Goal: Task Accomplishment & Management: Use online tool/utility

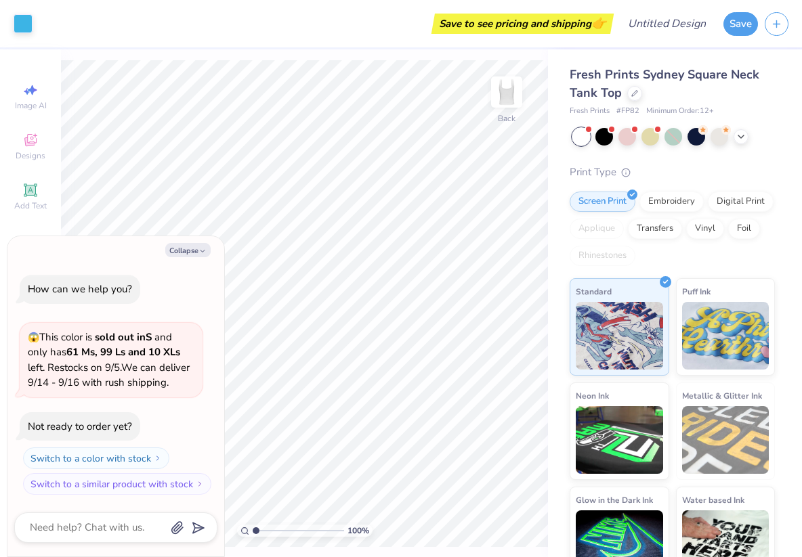
scroll to position [27, 0]
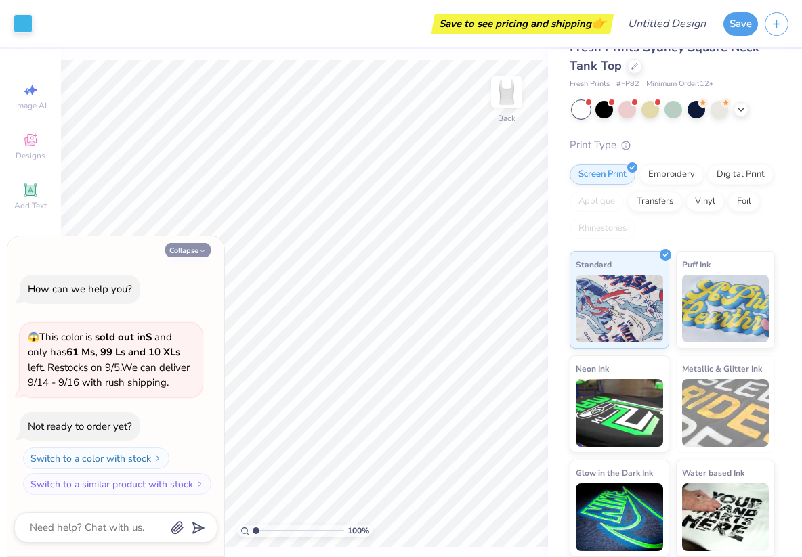
click at [182, 253] on button "Collapse" at bounding box center [187, 250] width 45 height 14
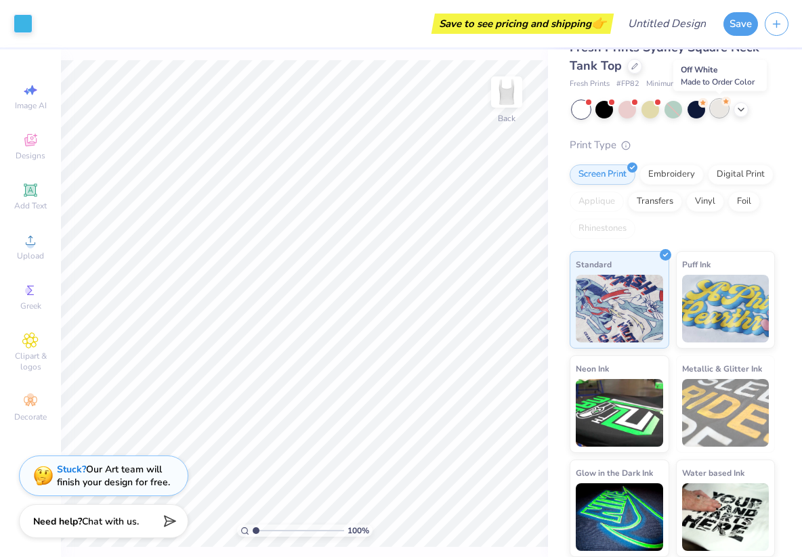
click at [721, 112] on div at bounding box center [719, 109] width 18 height 18
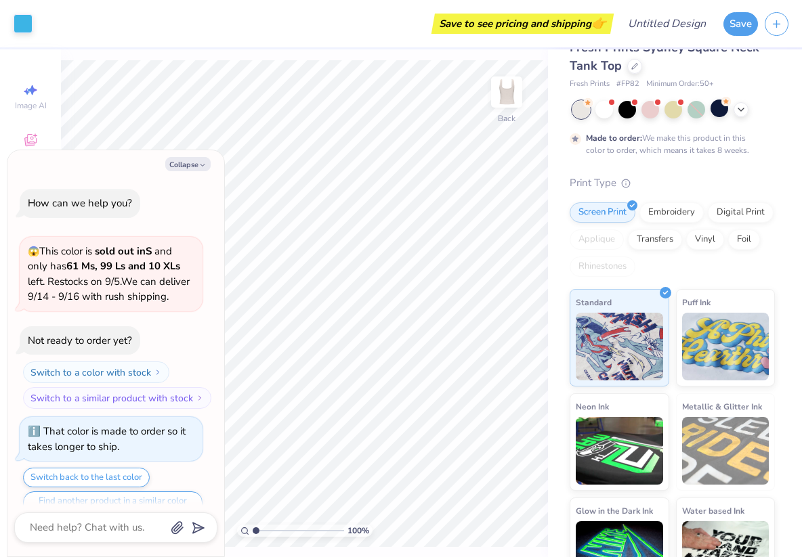
scroll to position [26, 0]
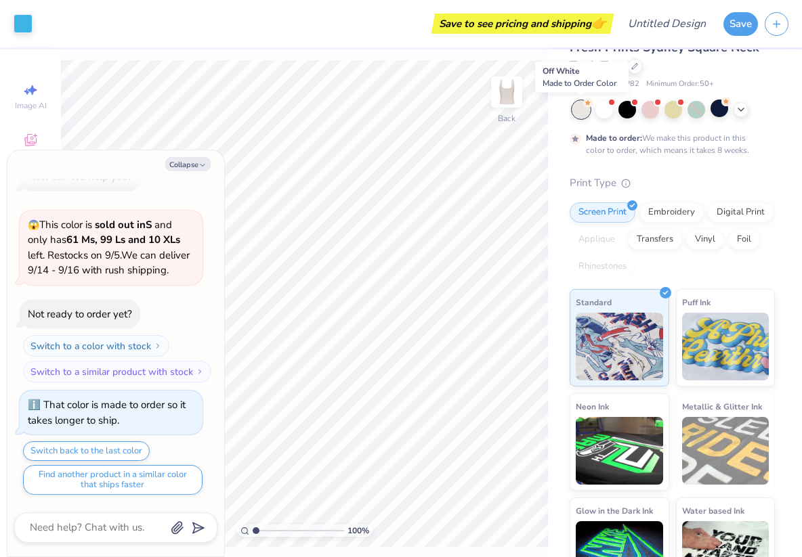
click at [582, 112] on div at bounding box center [581, 110] width 18 height 18
click at [611, 110] on div at bounding box center [604, 109] width 18 height 18
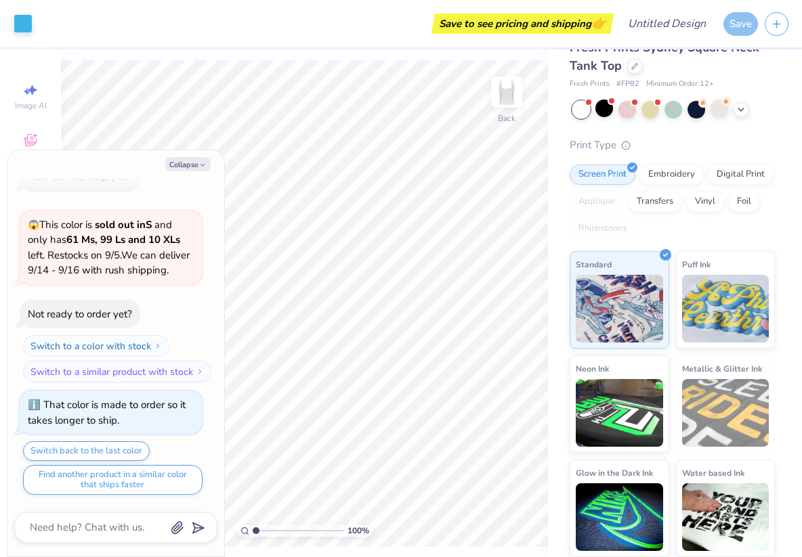
scroll to position [285, 0]
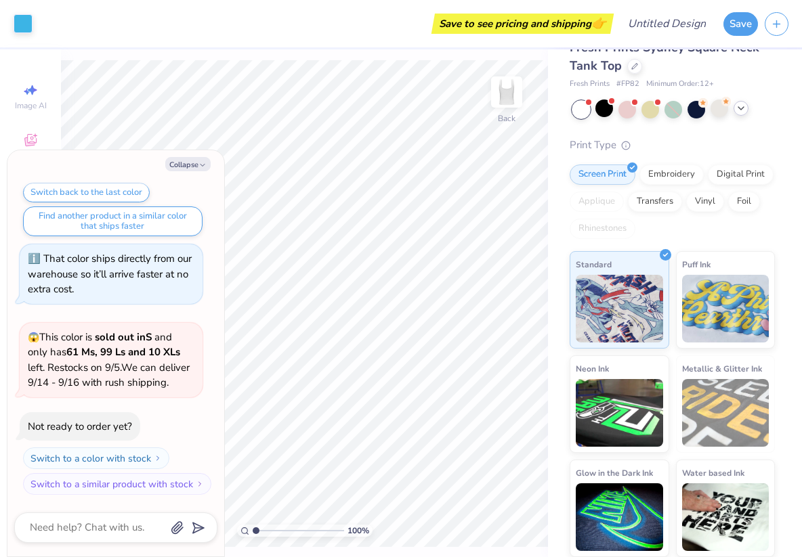
click at [737, 115] on div at bounding box center [673, 110] width 202 height 18
click at [739, 110] on icon at bounding box center [740, 108] width 11 height 11
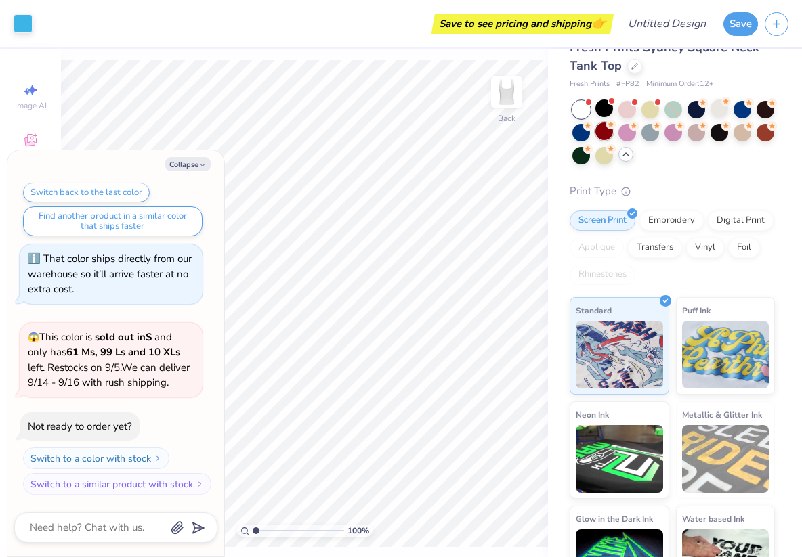
click at [603, 129] on div at bounding box center [604, 132] width 18 height 18
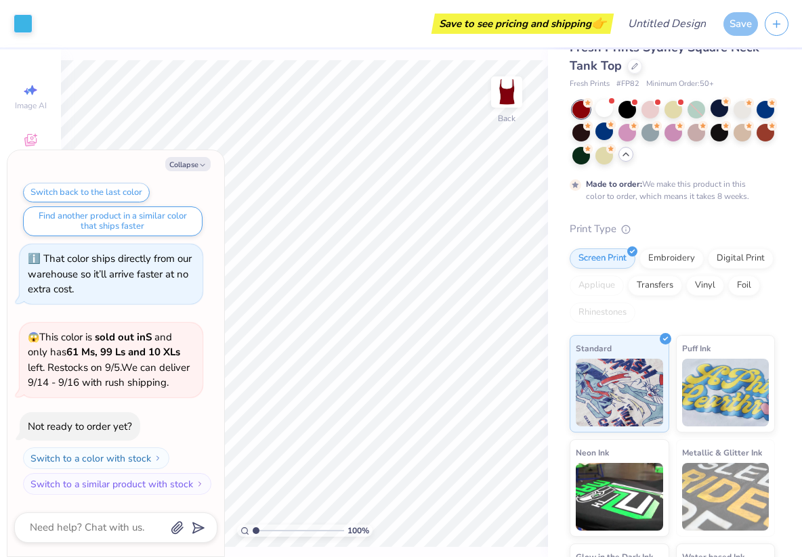
scroll to position [398, 0]
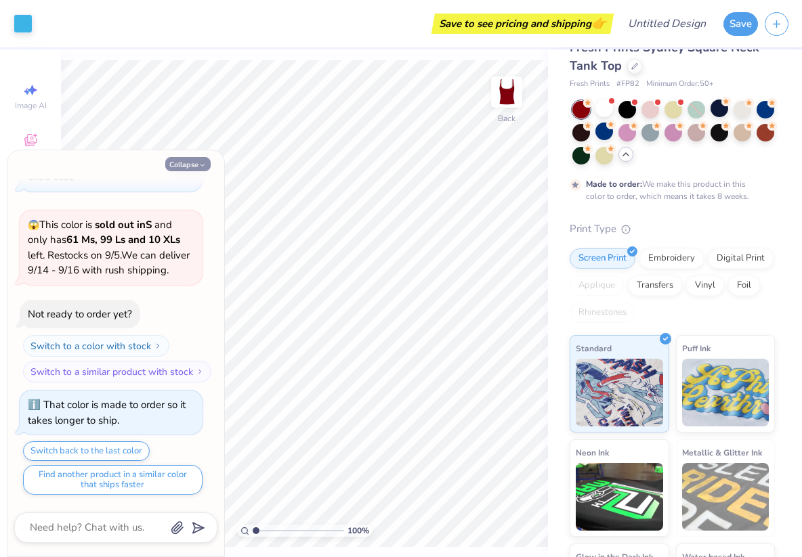
click at [189, 163] on button "Collapse" at bounding box center [187, 164] width 45 height 14
type textarea "x"
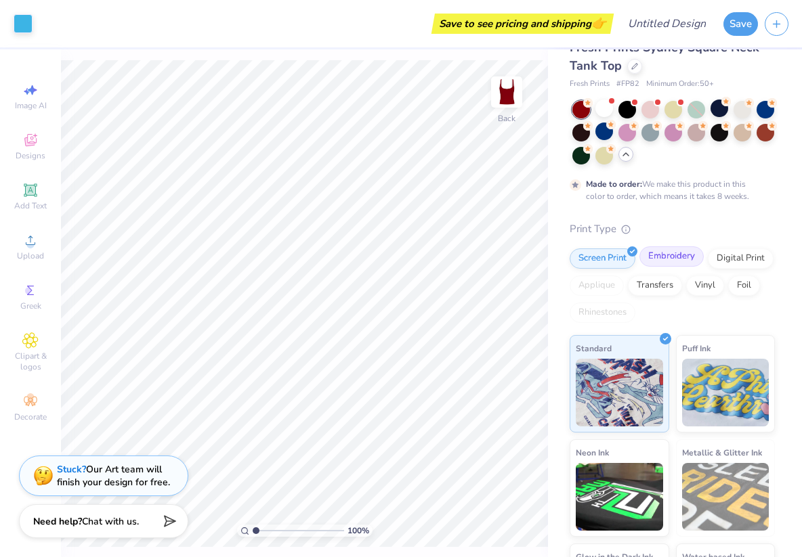
click at [693, 256] on div "Embroidery" at bounding box center [671, 257] width 64 height 20
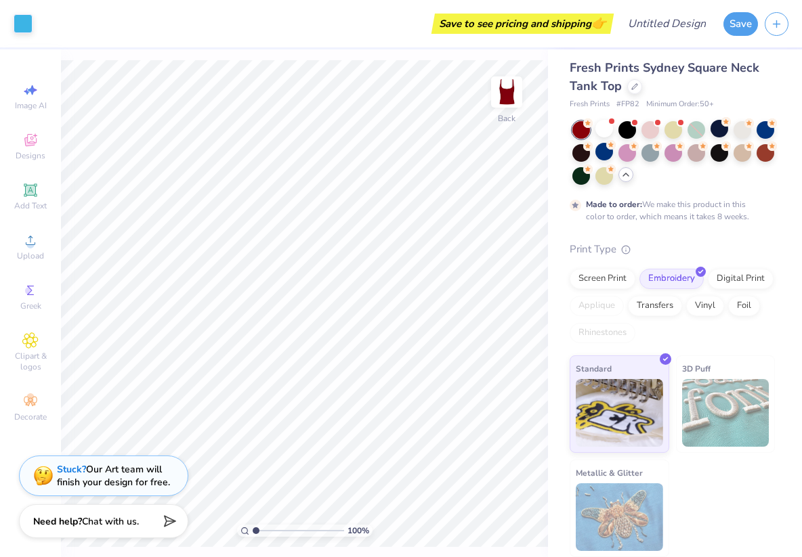
scroll to position [7, 0]
click at [39, 392] on div "Decorate" at bounding box center [30, 408] width 47 height 40
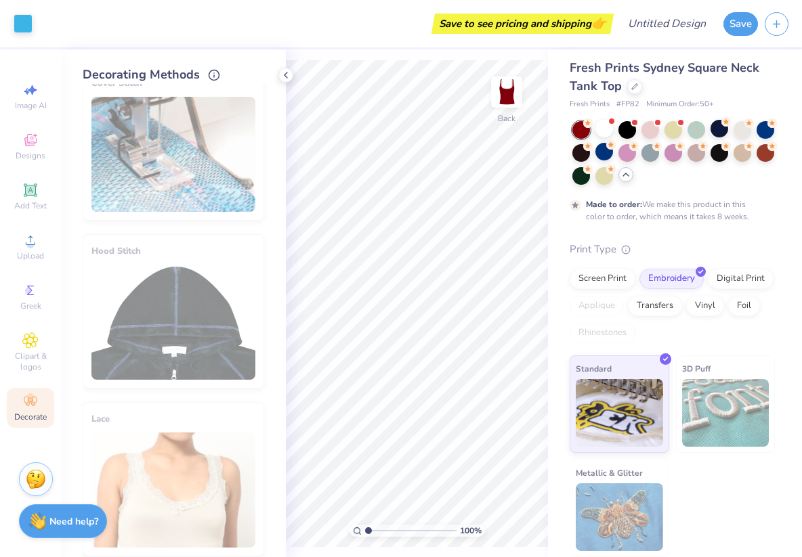
scroll to position [2, 0]
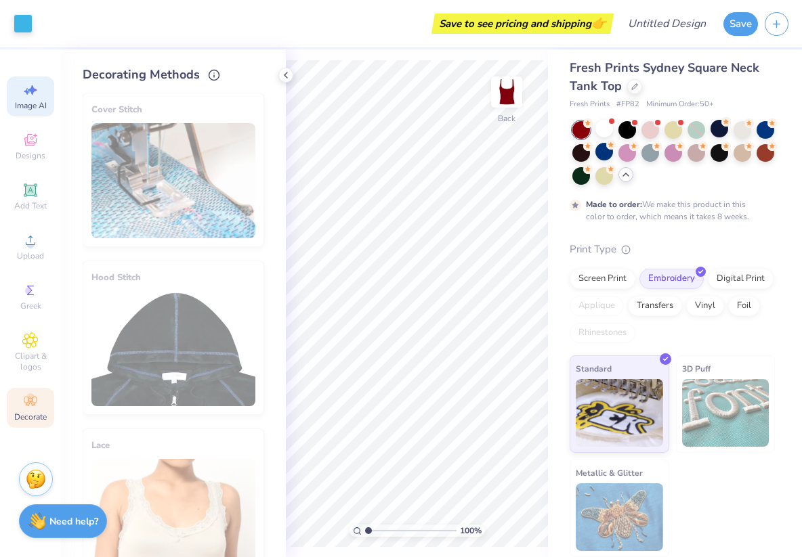
click at [23, 113] on div "Image AI" at bounding box center [30, 97] width 47 height 40
select select "4"
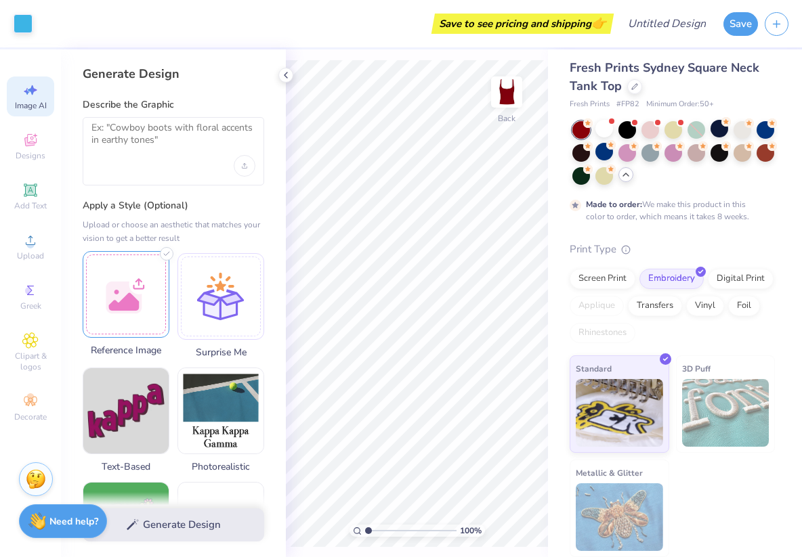
click at [146, 302] on div at bounding box center [126, 294] width 87 height 87
click at [167, 253] on polyline at bounding box center [166, 254] width 5 height 4
click at [93, 265] on icon at bounding box center [95, 263] width 16 height 16
click at [118, 290] on div at bounding box center [126, 294] width 87 height 87
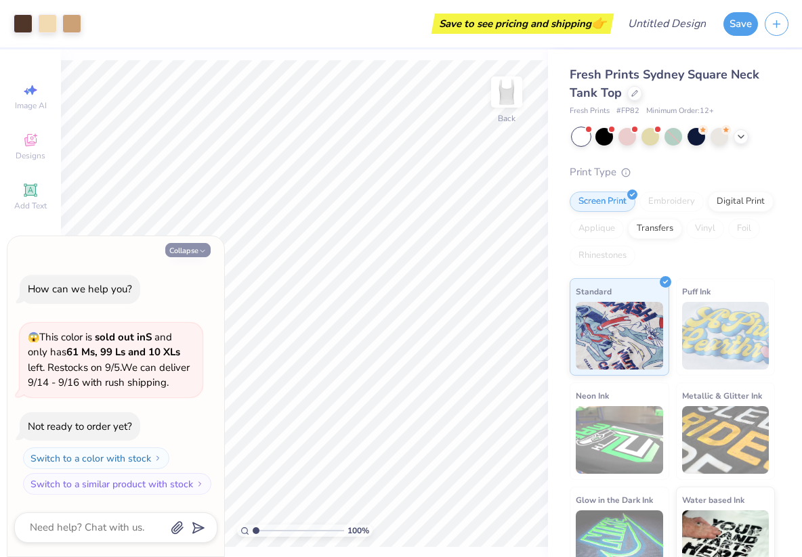
click at [199, 251] on icon "button" at bounding box center [202, 251] width 8 height 8
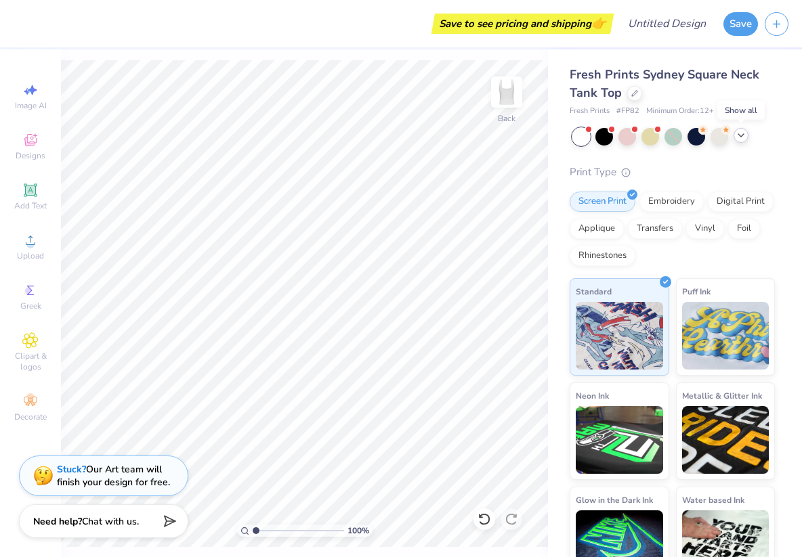
click at [744, 137] on icon at bounding box center [740, 135] width 11 height 11
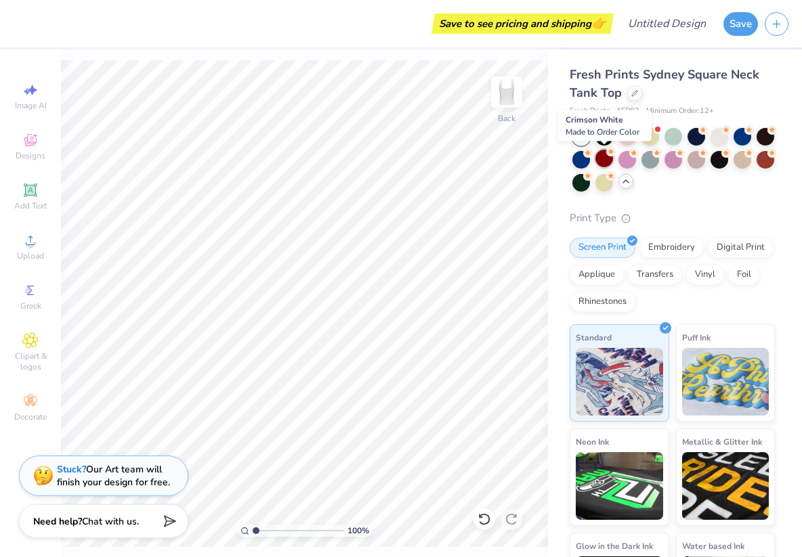
click at [603, 162] on div at bounding box center [604, 159] width 18 height 18
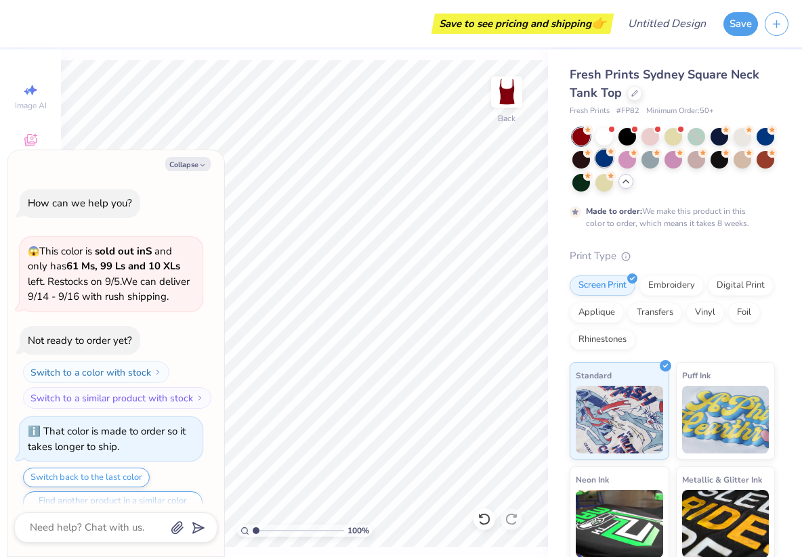
scroll to position [26, 0]
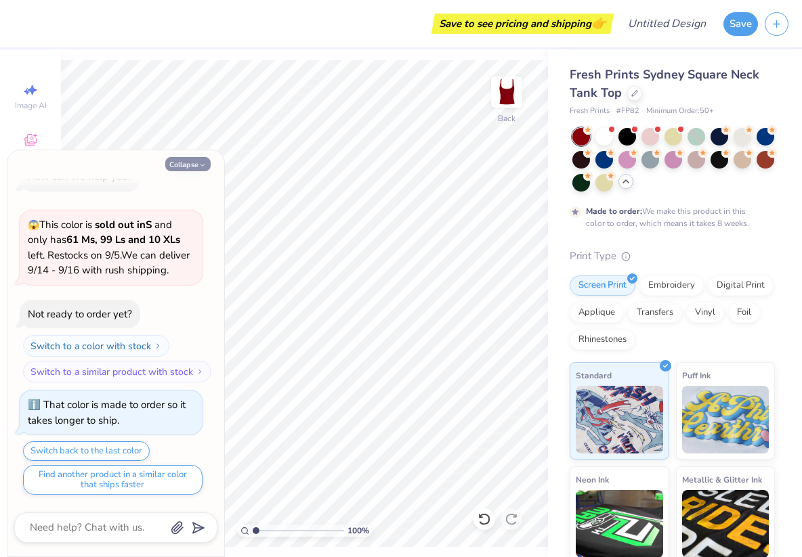
click at [184, 165] on button "Collapse" at bounding box center [187, 164] width 45 height 14
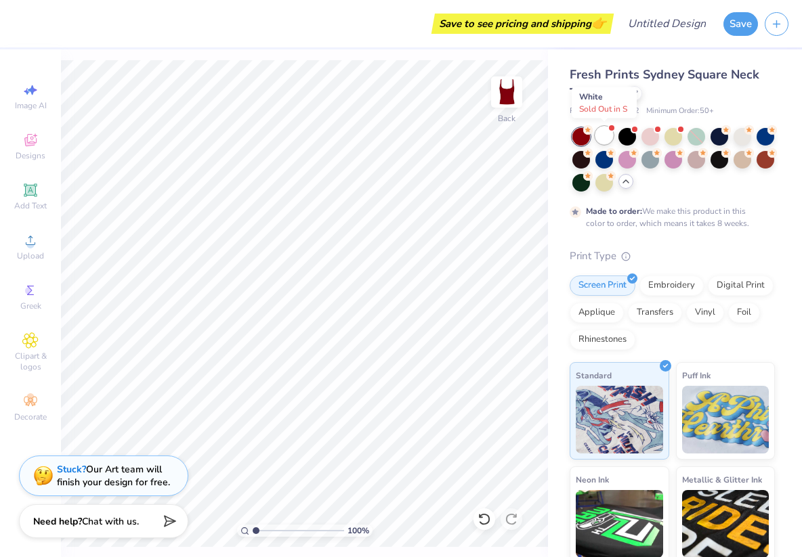
click at [609, 136] on div at bounding box center [604, 136] width 18 height 18
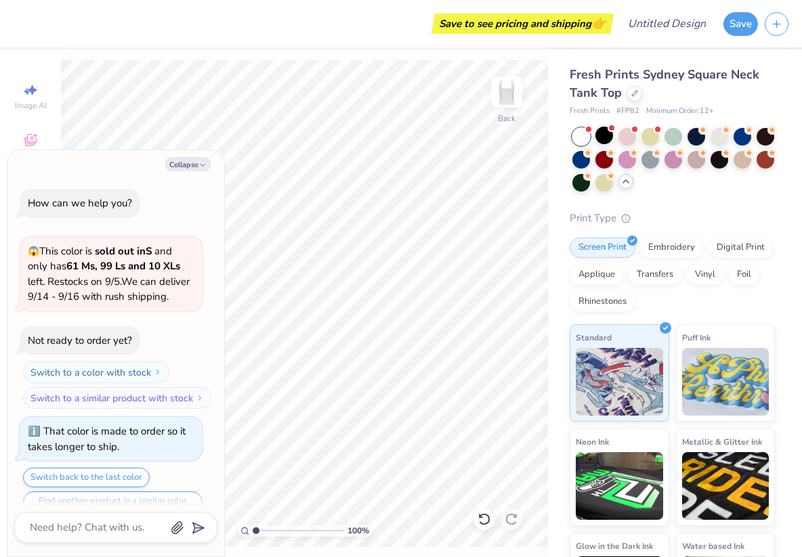
scroll to position [285, 0]
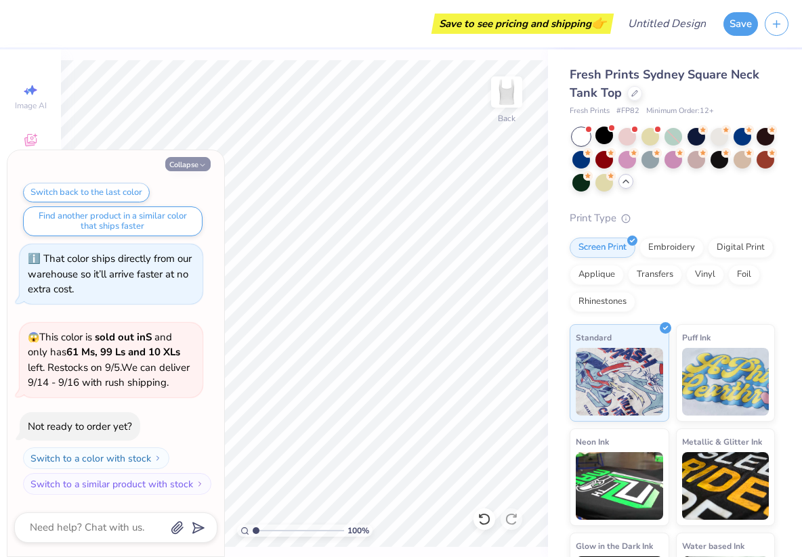
click at [185, 166] on button "Collapse" at bounding box center [187, 164] width 45 height 14
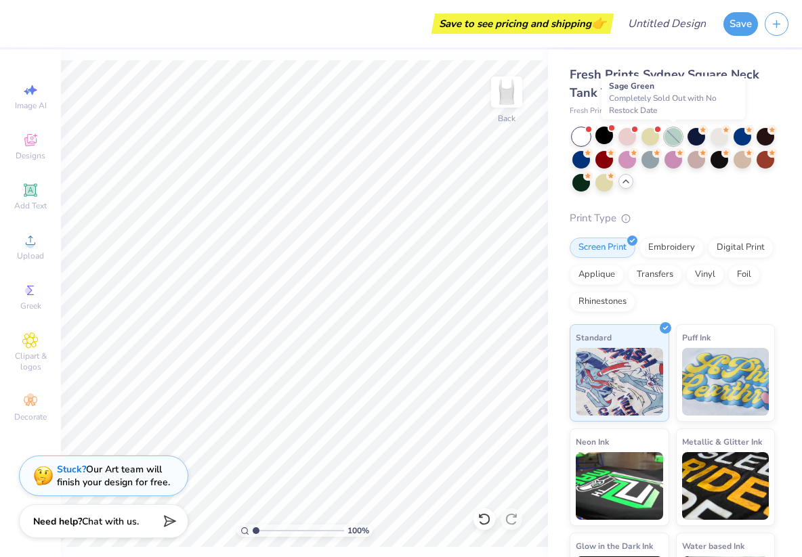
click at [672, 130] on div at bounding box center [673, 137] width 18 height 18
click at [608, 185] on div at bounding box center [604, 182] width 18 height 18
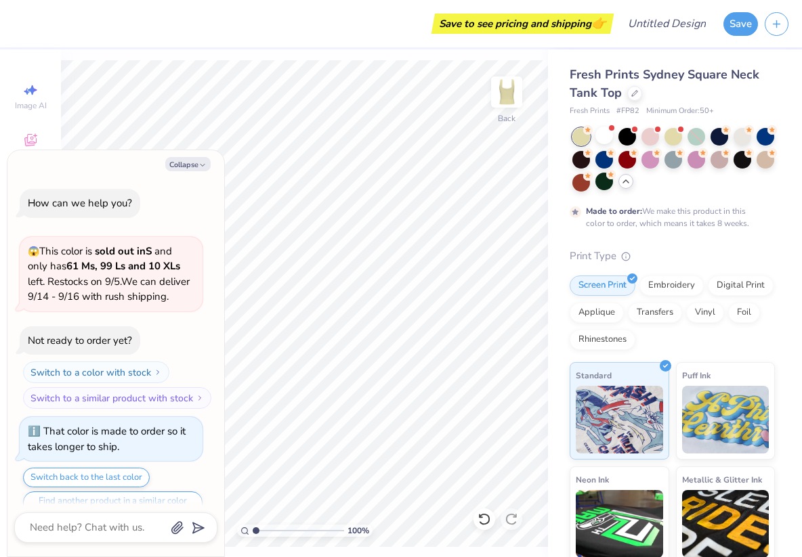
scroll to position [398, 0]
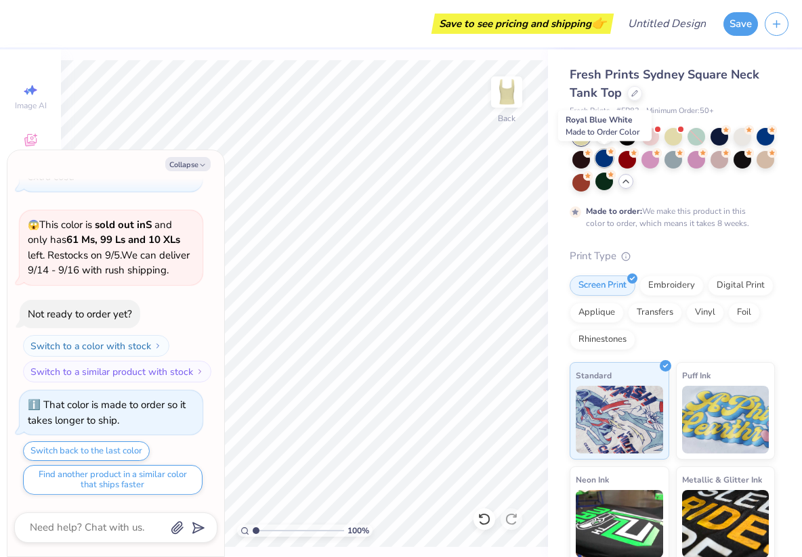
click at [608, 161] on div at bounding box center [604, 159] width 18 height 18
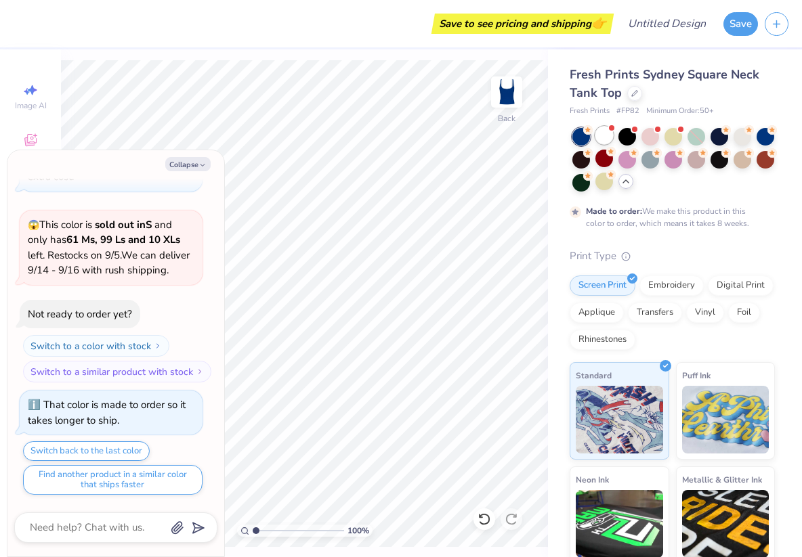
click at [607, 136] on div at bounding box center [604, 136] width 18 height 18
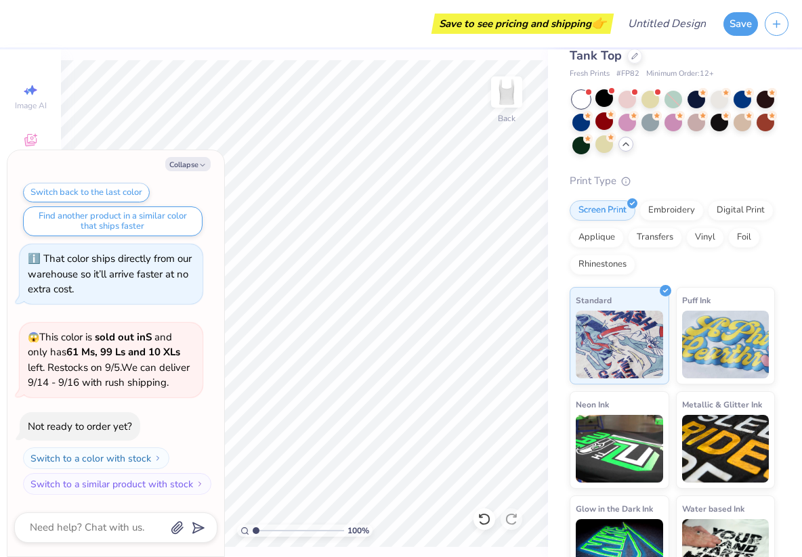
scroll to position [38, 0]
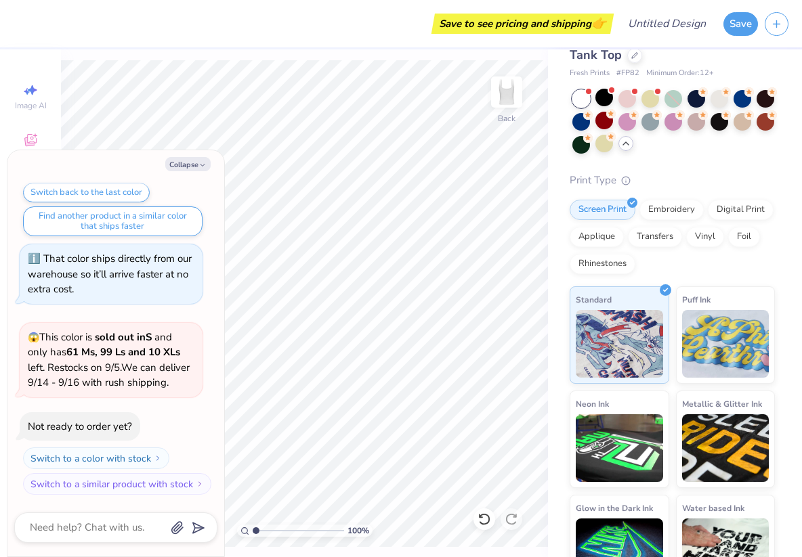
click at [662, 209] on div "Embroidery" at bounding box center [671, 210] width 64 height 20
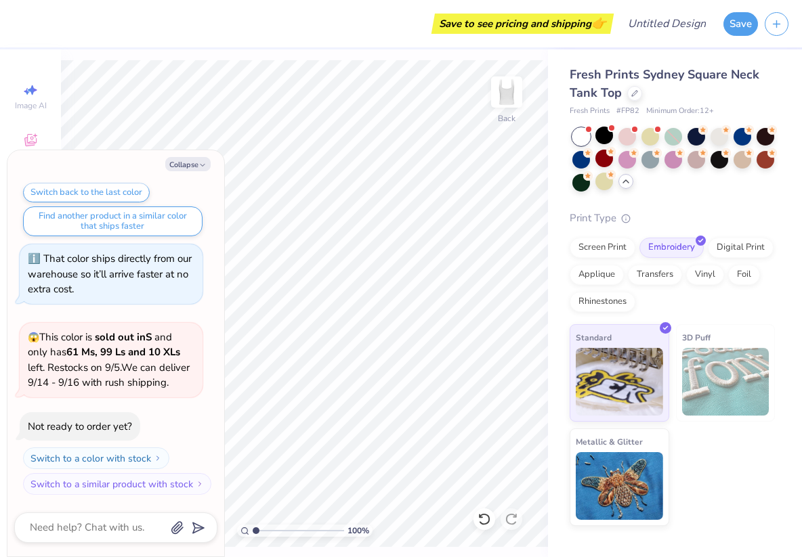
scroll to position [0, 0]
click at [186, 167] on button "Collapse" at bounding box center [187, 164] width 45 height 14
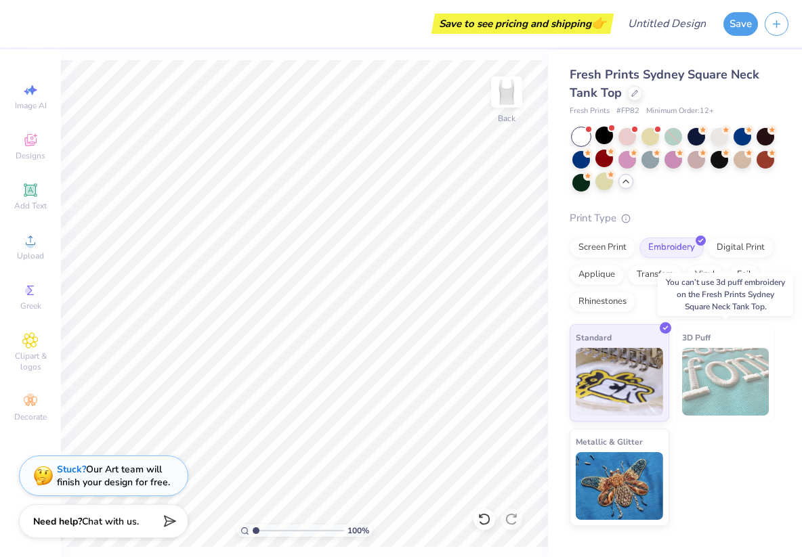
click at [743, 398] on img at bounding box center [725, 382] width 87 height 68
click at [745, 246] on div "Digital Print" at bounding box center [741, 246] width 66 height 20
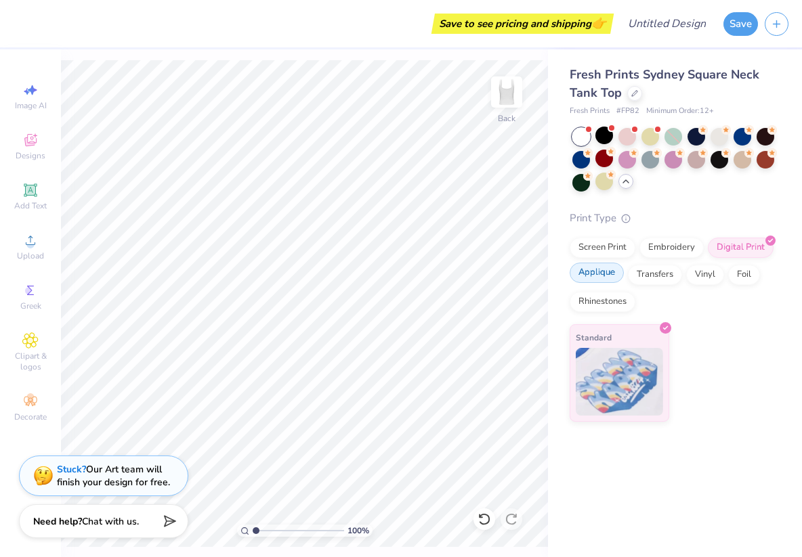
click at [615, 271] on div "Applique" at bounding box center [597, 273] width 54 height 20
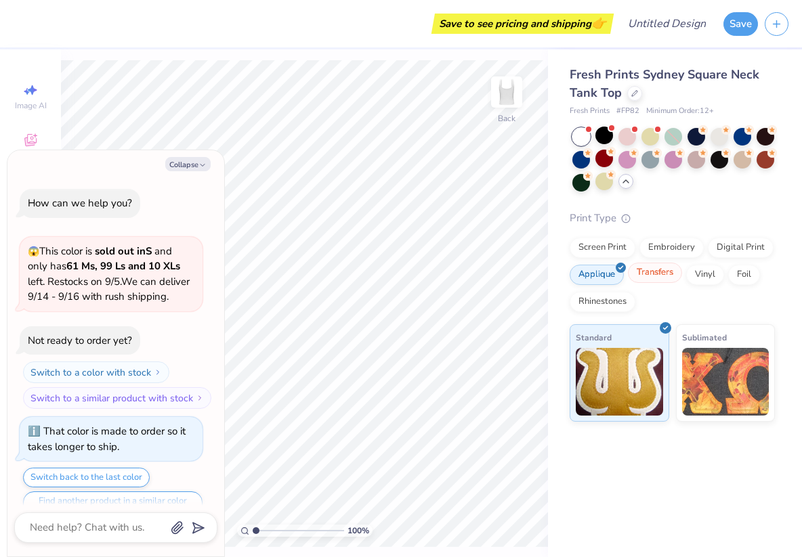
scroll to position [739, 0]
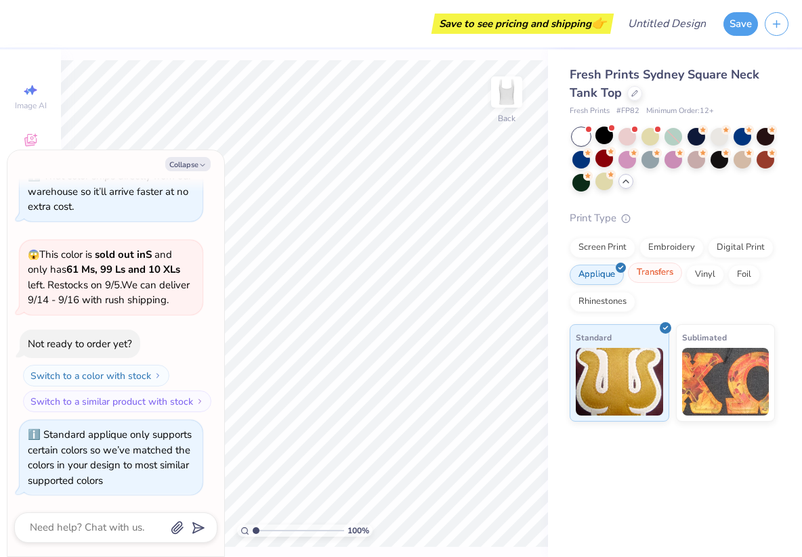
click at [660, 276] on div "Transfers" at bounding box center [655, 273] width 54 height 20
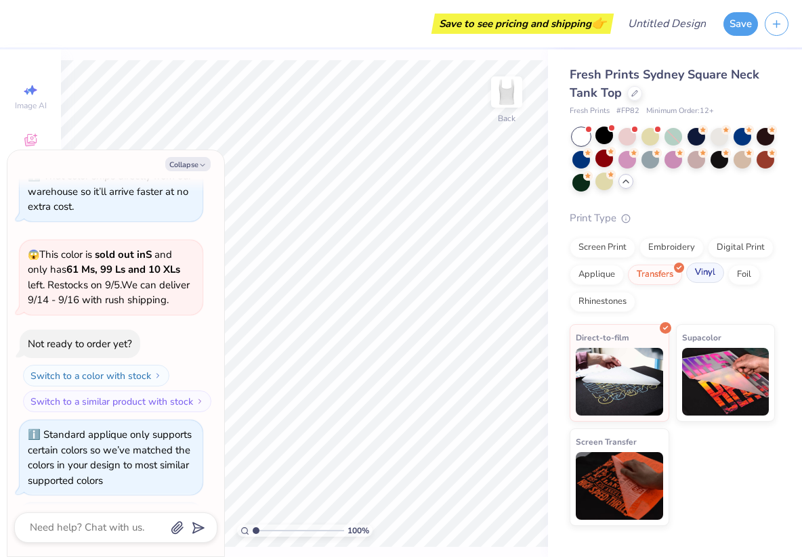
scroll to position [821, 0]
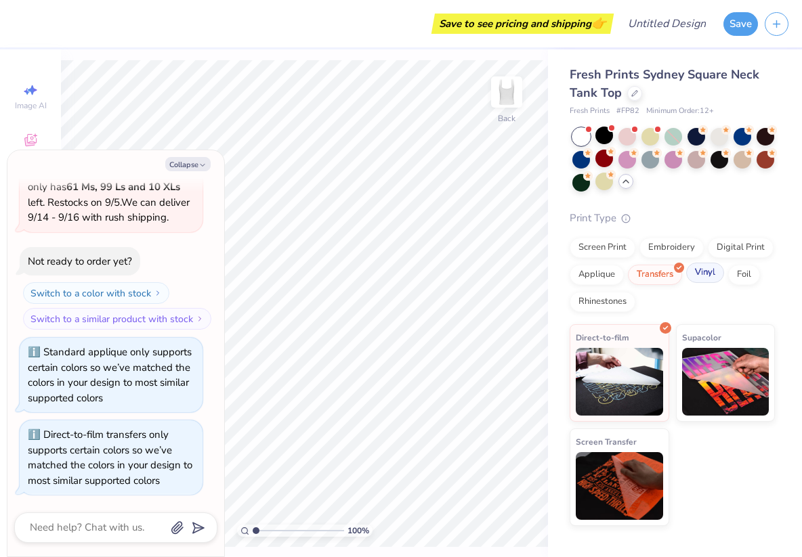
click at [708, 276] on div "Vinyl" at bounding box center [705, 273] width 38 height 20
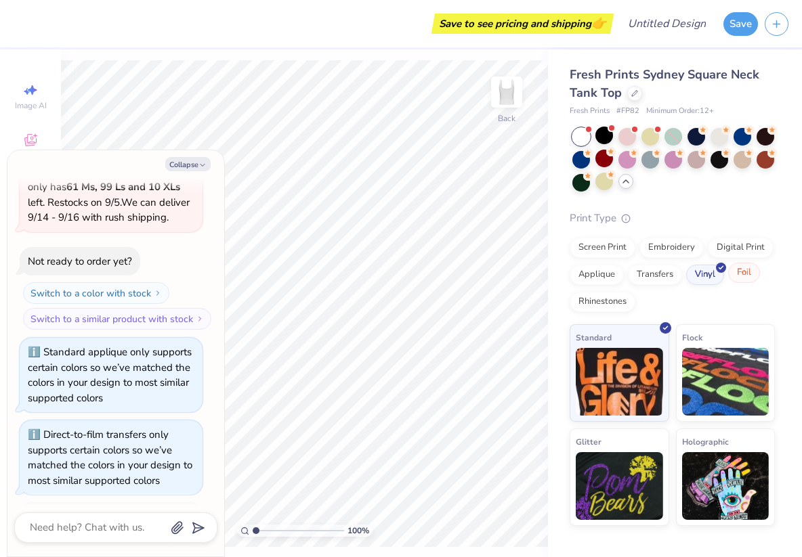
scroll to position [904, 0]
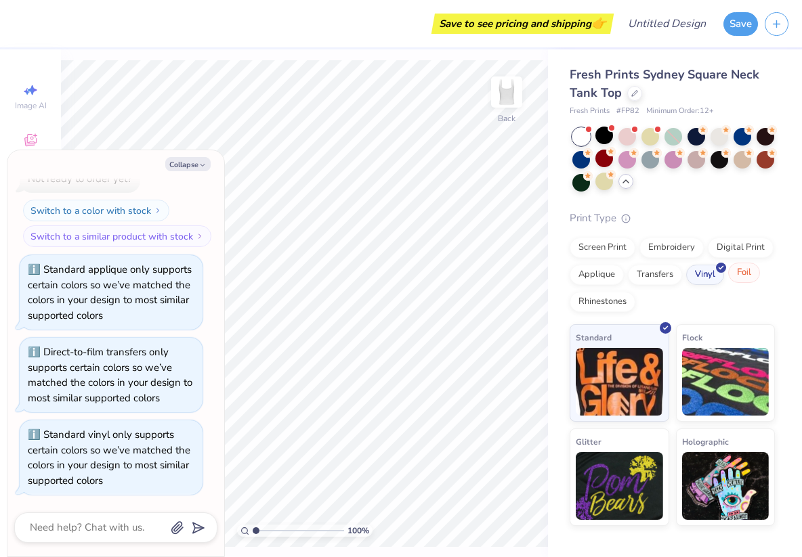
click at [739, 277] on div "Foil" at bounding box center [744, 273] width 32 height 20
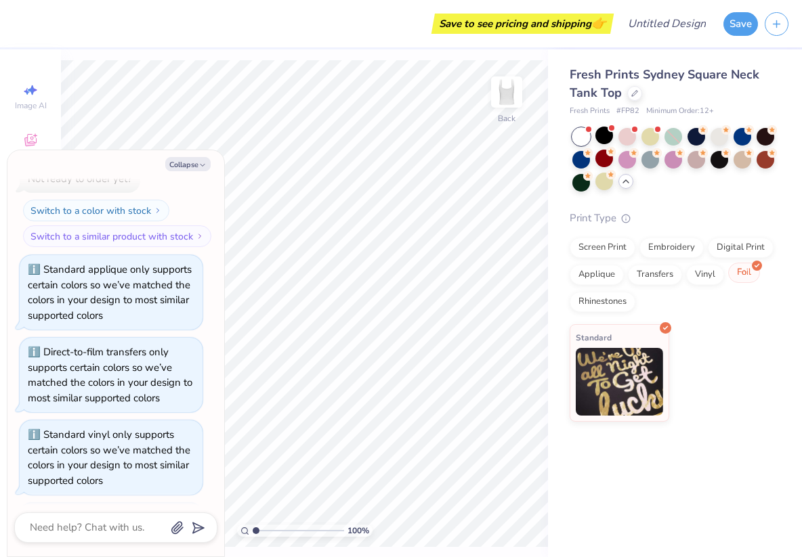
scroll to position [987, 0]
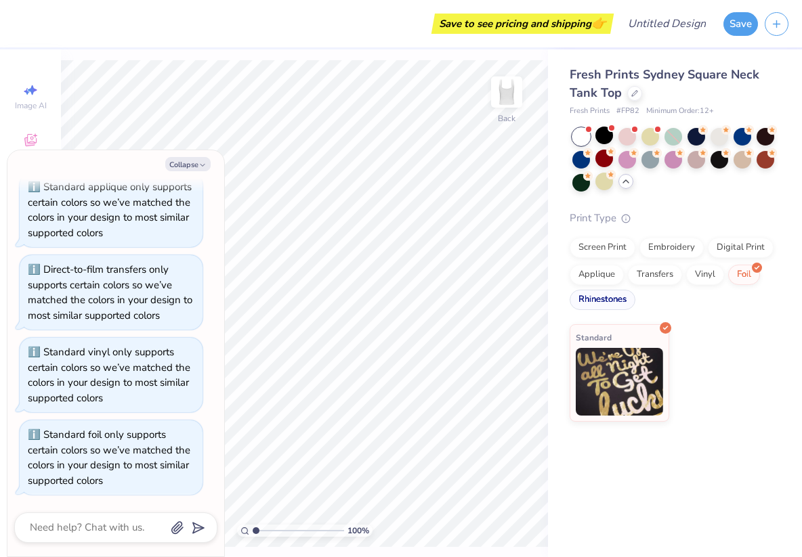
click at [616, 299] on div "Rhinestones" at bounding box center [603, 300] width 66 height 20
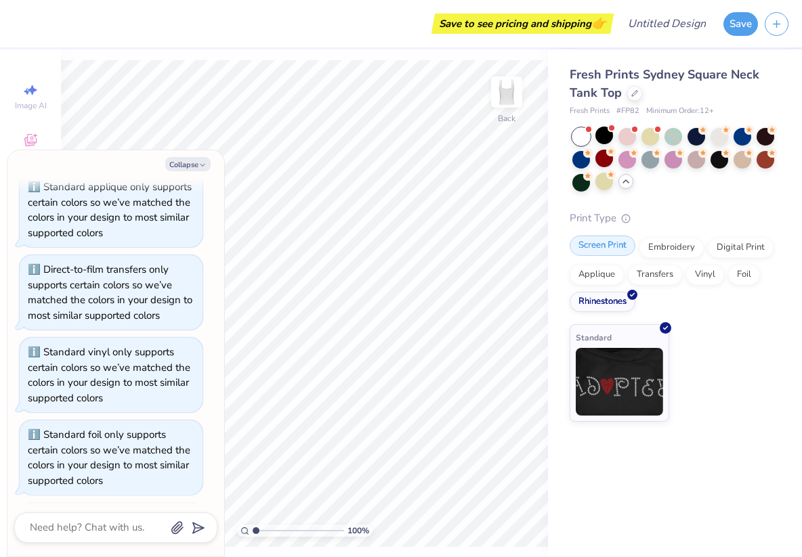
scroll to position [1069, 0]
click at [606, 251] on div "Screen Print" at bounding box center [603, 246] width 66 height 20
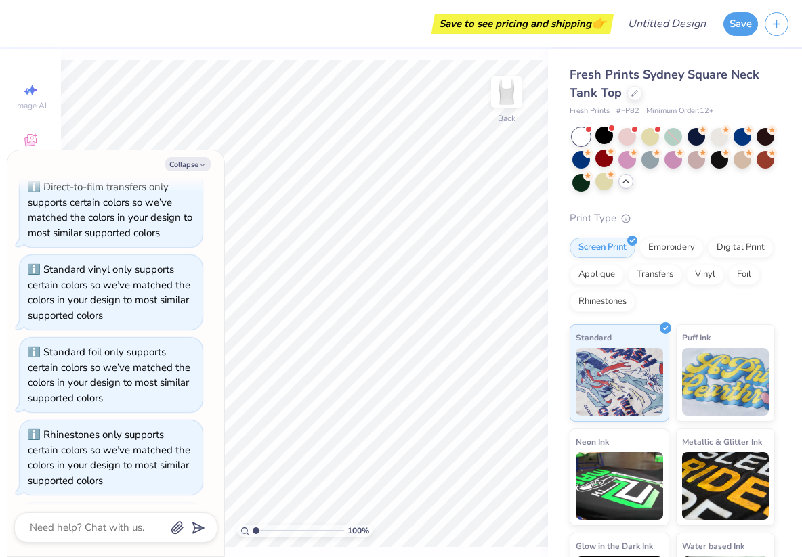
scroll to position [1152, 0]
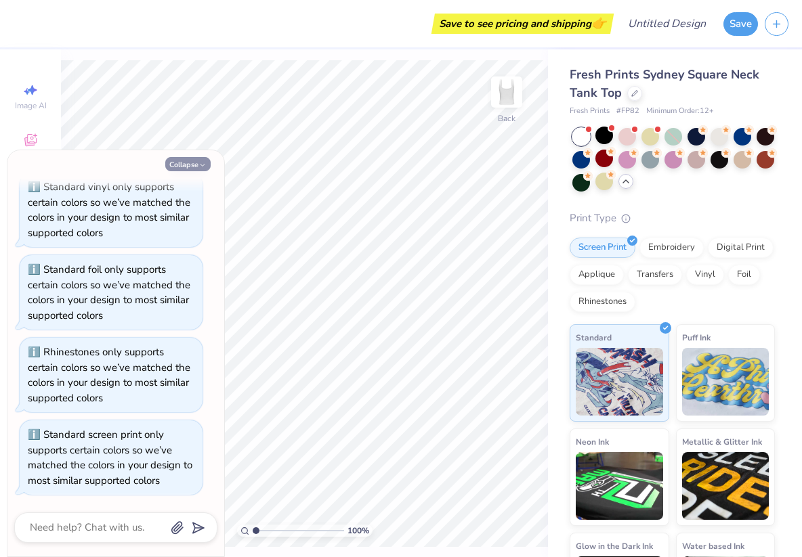
click at [189, 169] on button "Collapse" at bounding box center [187, 164] width 45 height 14
type textarea "x"
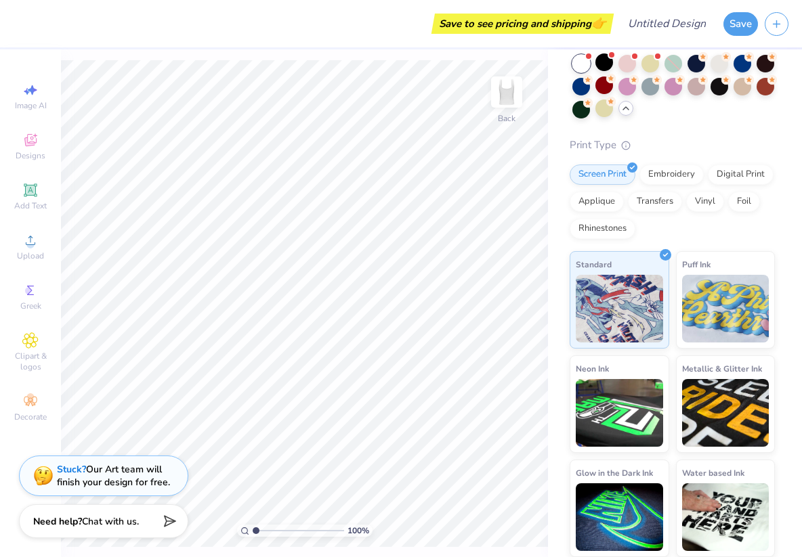
scroll to position [0, 0]
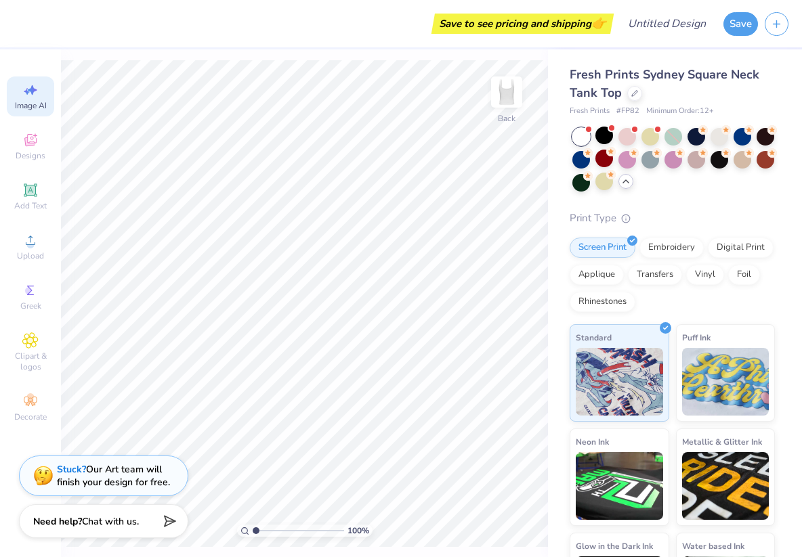
click at [30, 98] on icon at bounding box center [30, 90] width 16 height 16
select select "4"
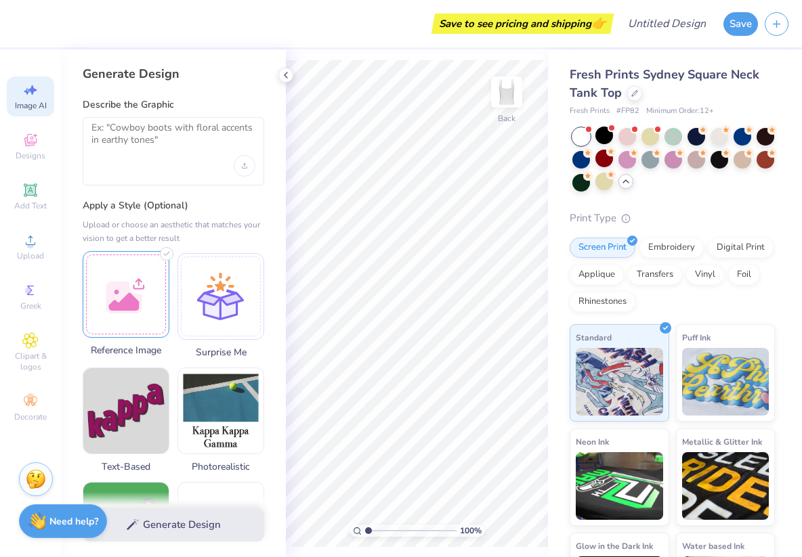
click at [146, 293] on div at bounding box center [126, 294] width 87 height 87
click at [185, 526] on div "Generate Design" at bounding box center [173, 525] width 225 height 66
click at [135, 282] on img at bounding box center [125, 294] width 85 height 85
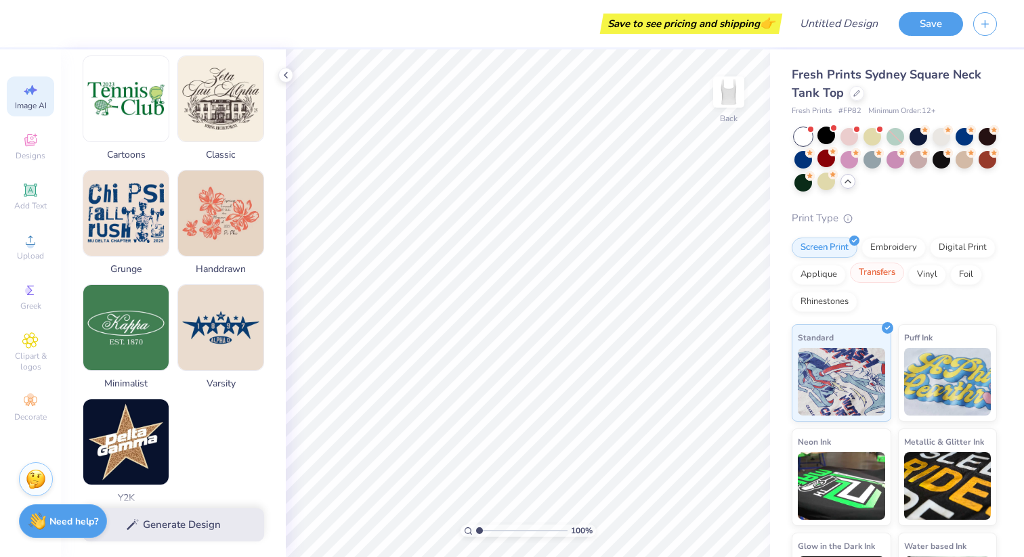
scroll to position [601, 0]
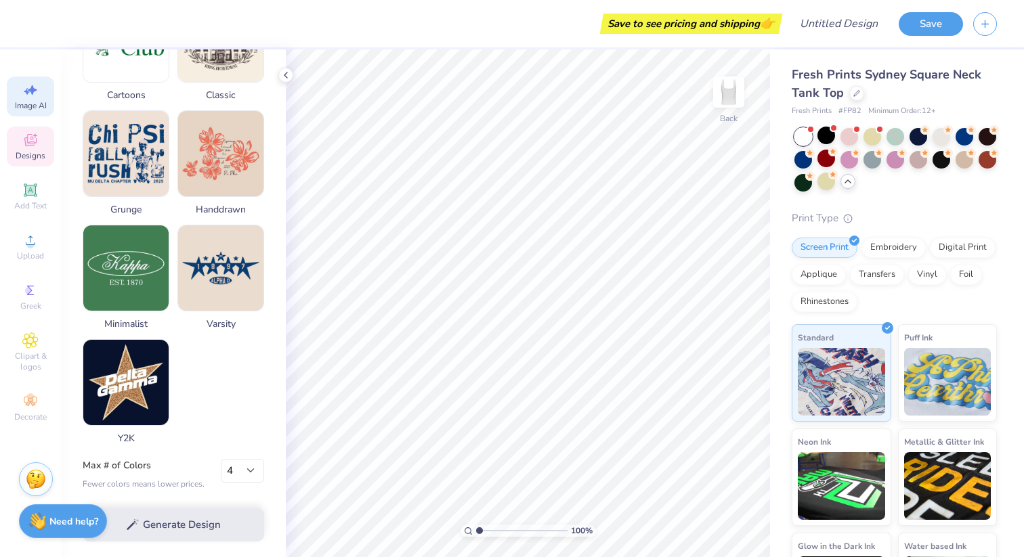
click at [32, 152] on span "Designs" at bounding box center [31, 155] width 30 height 11
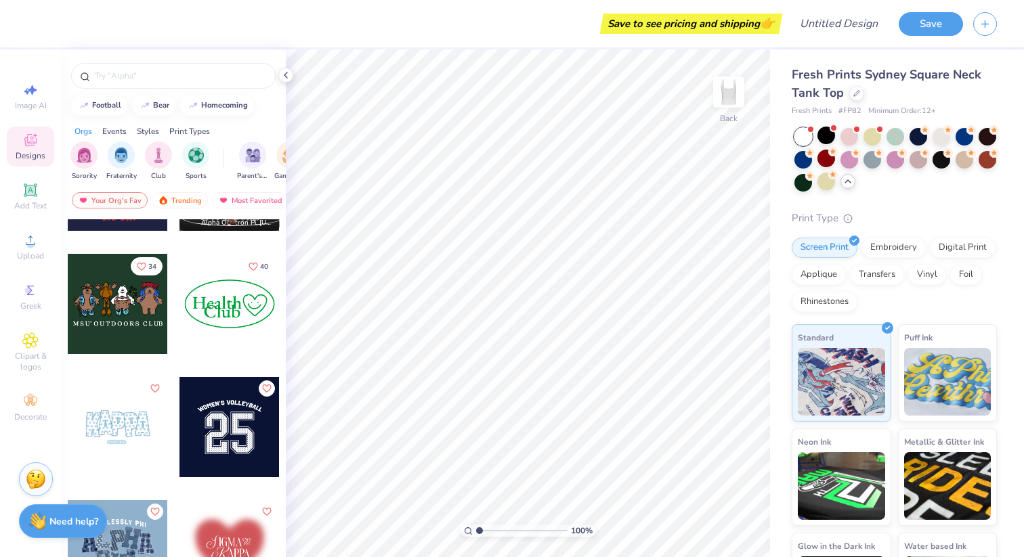
scroll to position [1328, 0]
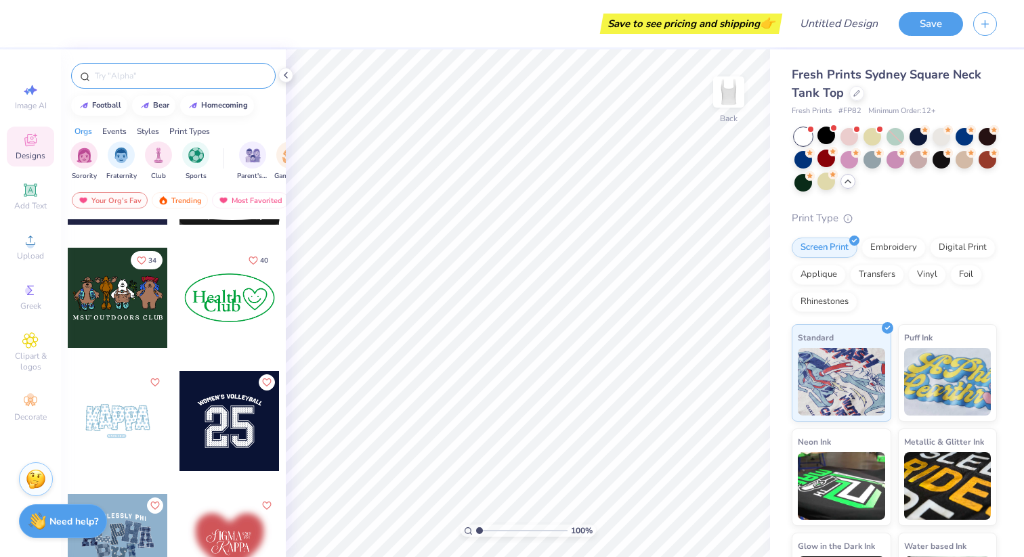
click at [124, 74] on input "text" at bounding box center [179, 76] width 173 height 14
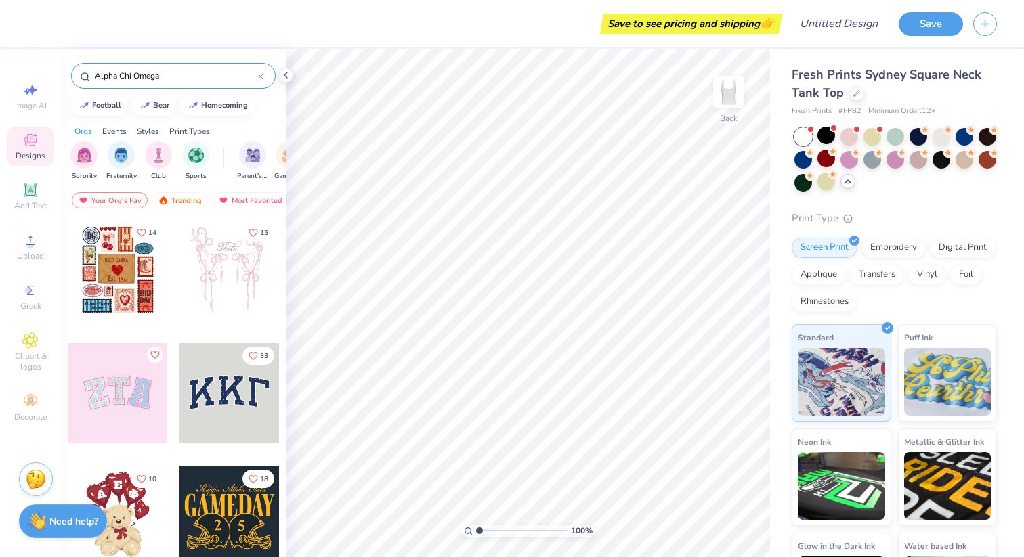
type input "Alpha Chi Omega"
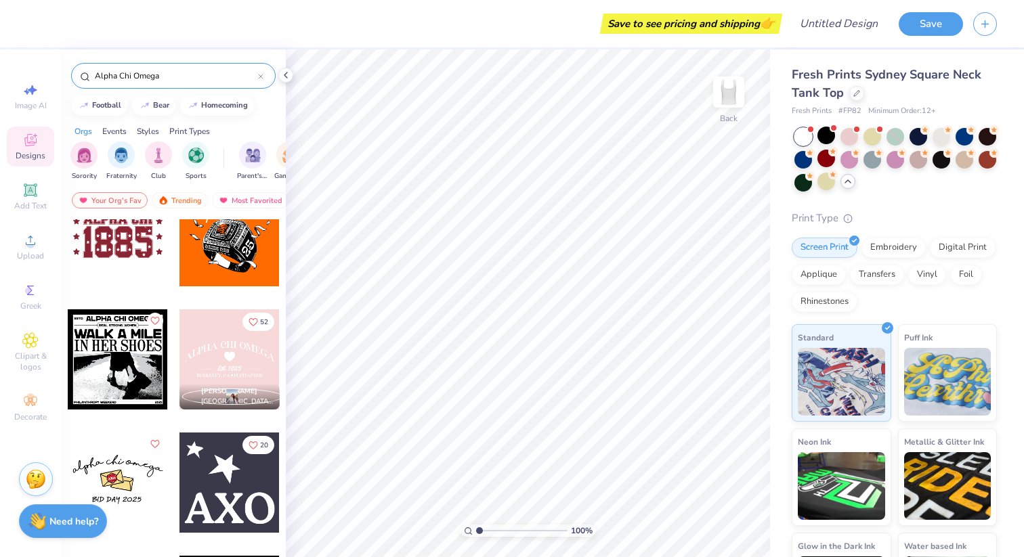
scroll to position [384, 0]
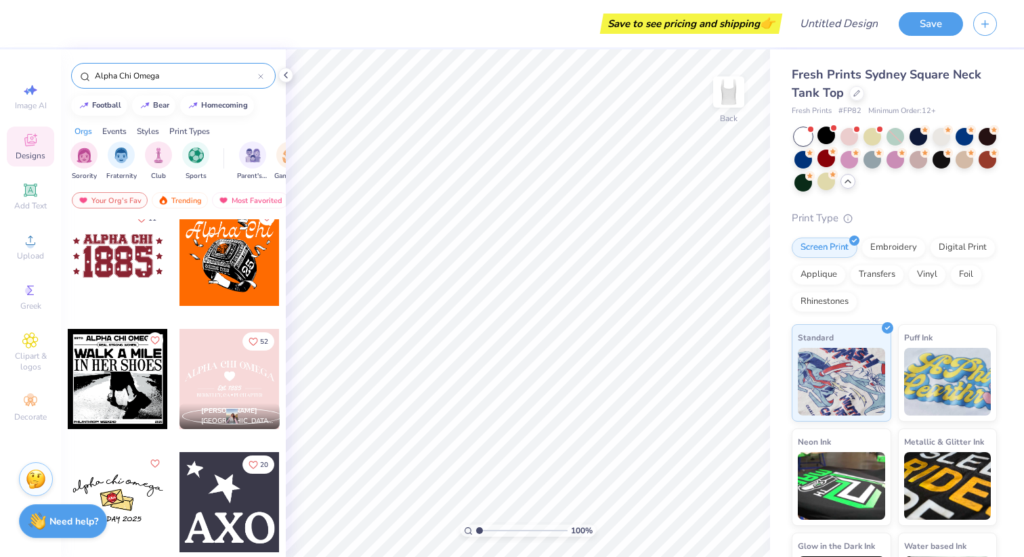
click at [220, 375] on div at bounding box center [229, 379] width 100 height 100
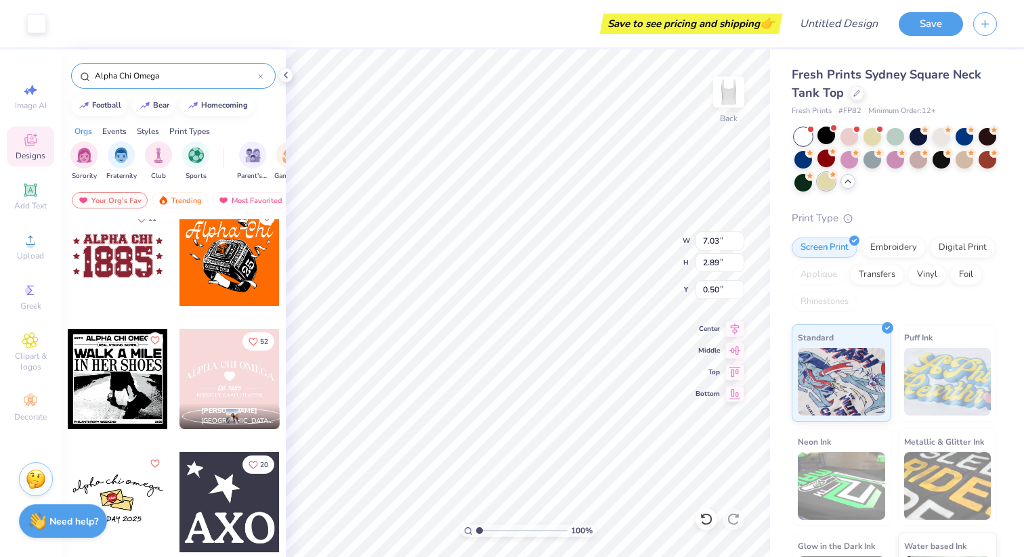
type input "0.50"
click at [801, 157] on div at bounding box center [826, 159] width 18 height 18
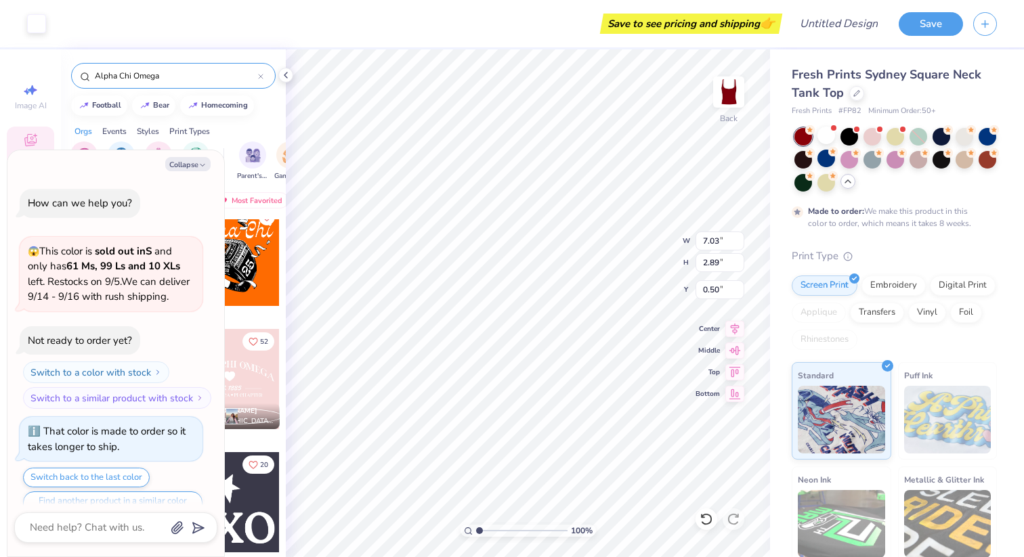
scroll to position [1264, 0]
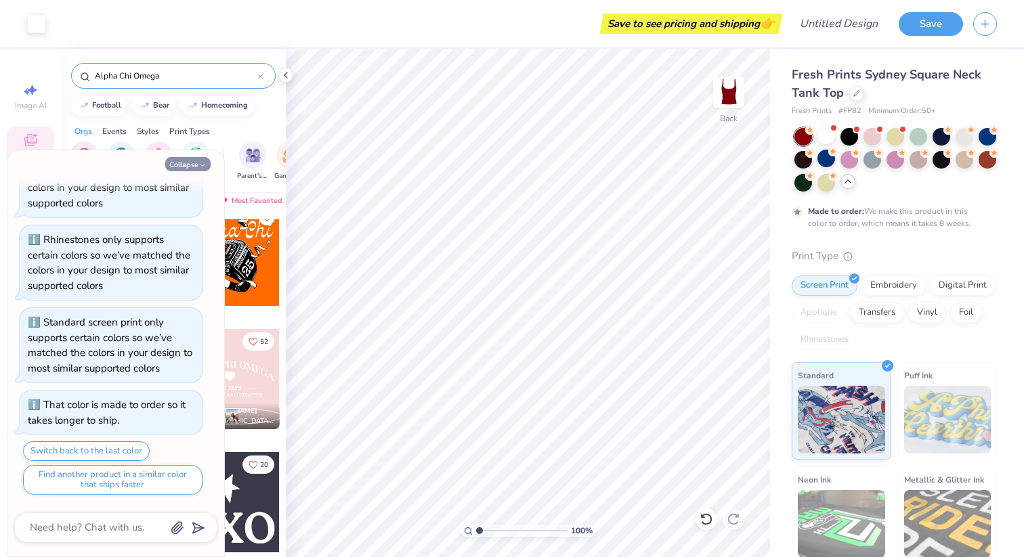
click at [178, 163] on button "Collapse" at bounding box center [187, 164] width 45 height 14
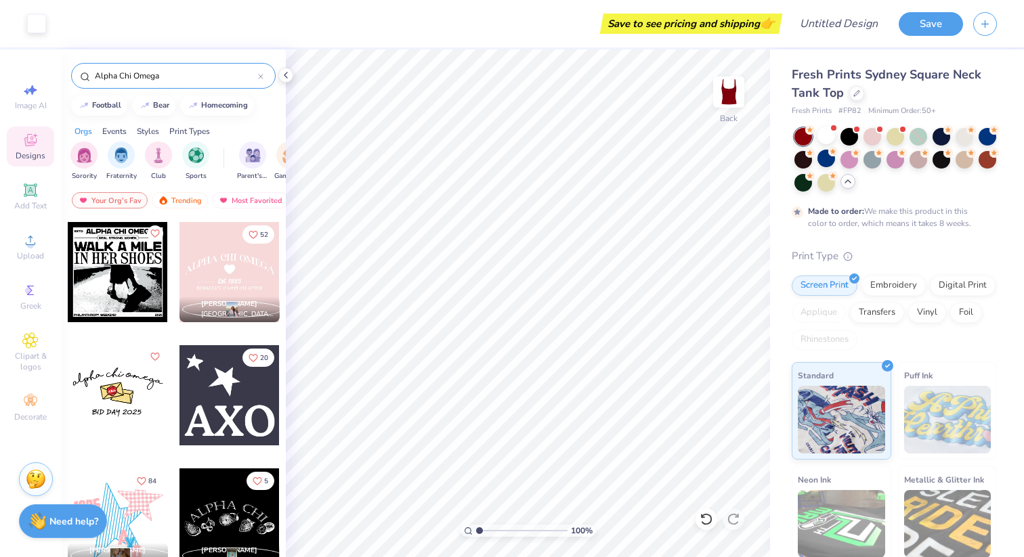
scroll to position [493, 0]
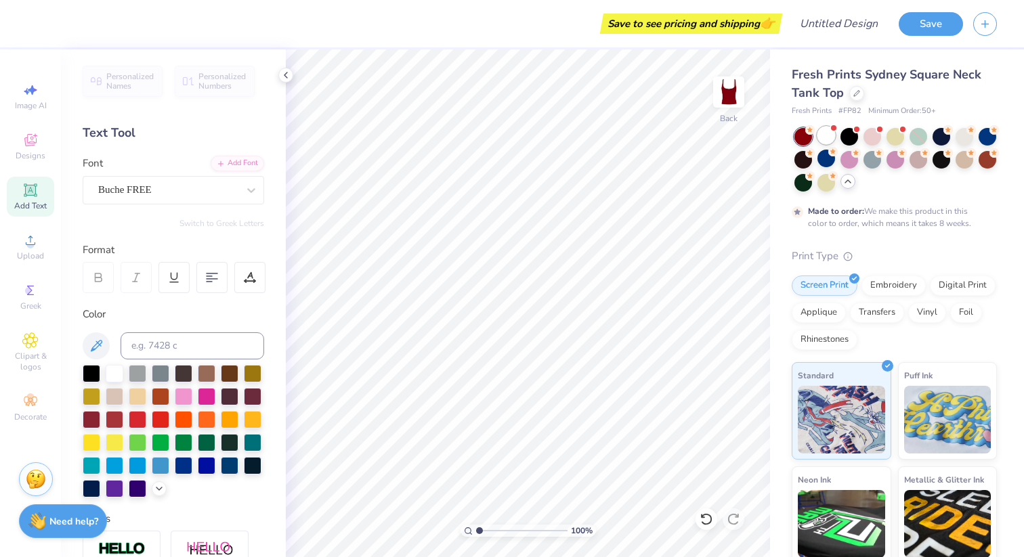
click at [801, 141] on div at bounding box center [826, 136] width 18 height 18
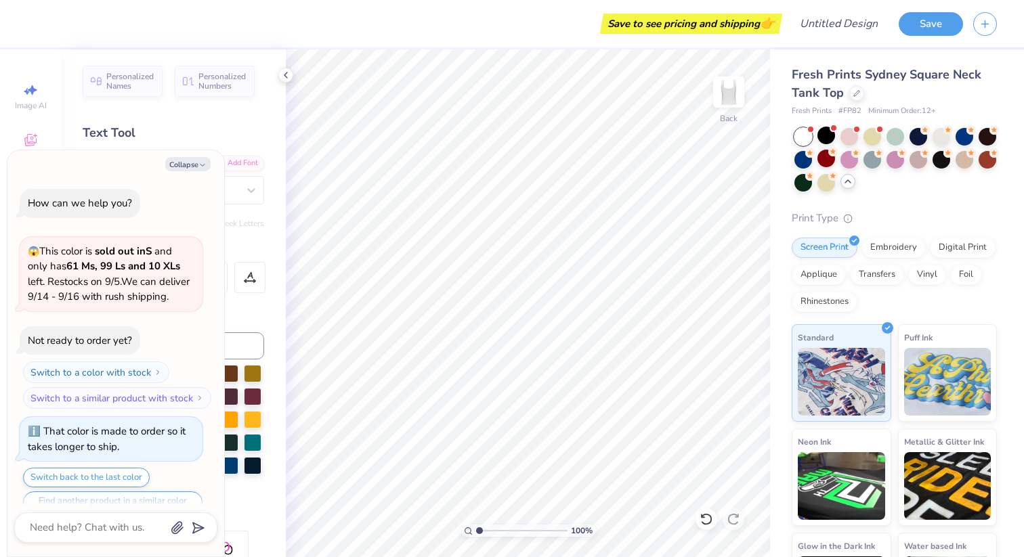
scroll to position [1523, 0]
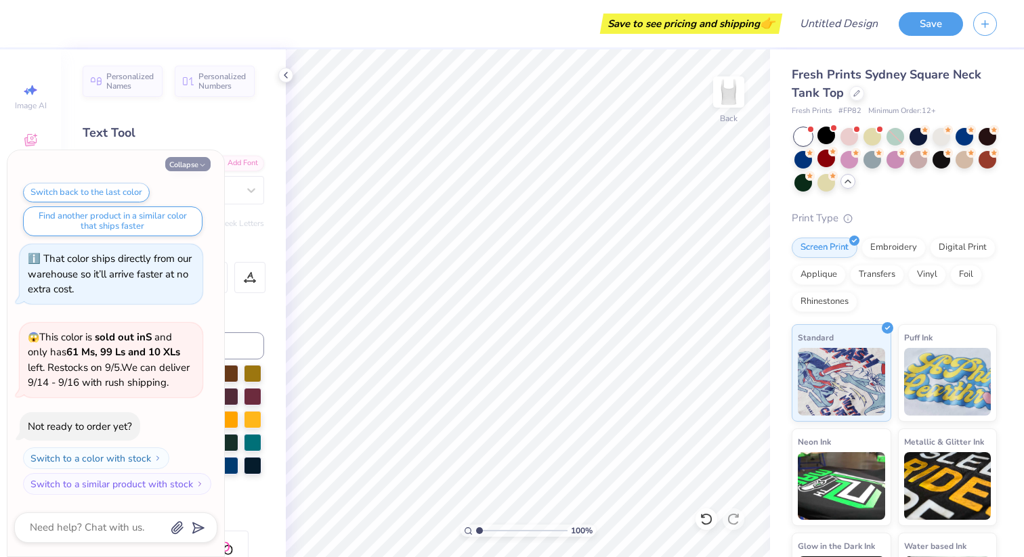
click at [189, 165] on button "Collapse" at bounding box center [187, 164] width 45 height 14
type textarea "x"
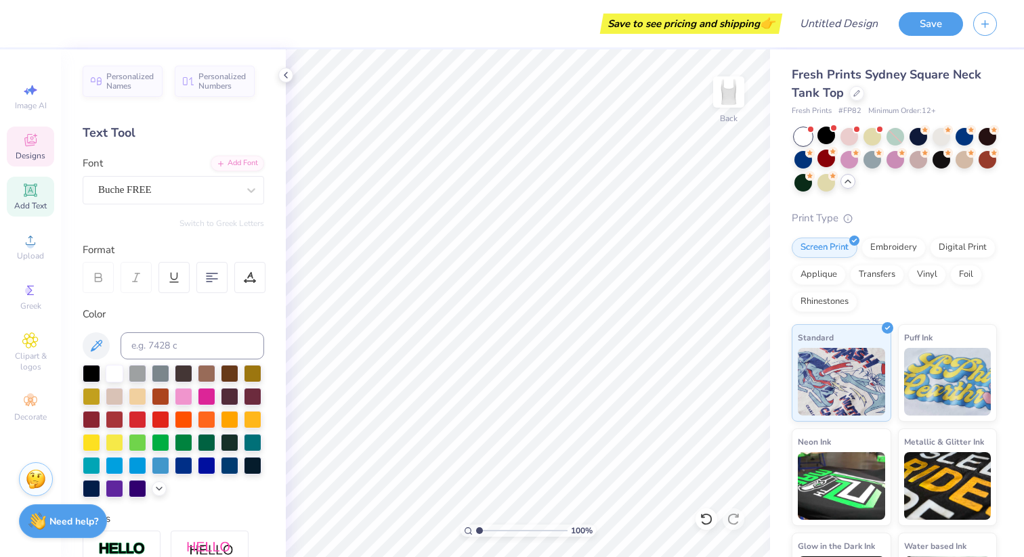
click at [43, 155] on span "Designs" at bounding box center [31, 155] width 30 height 11
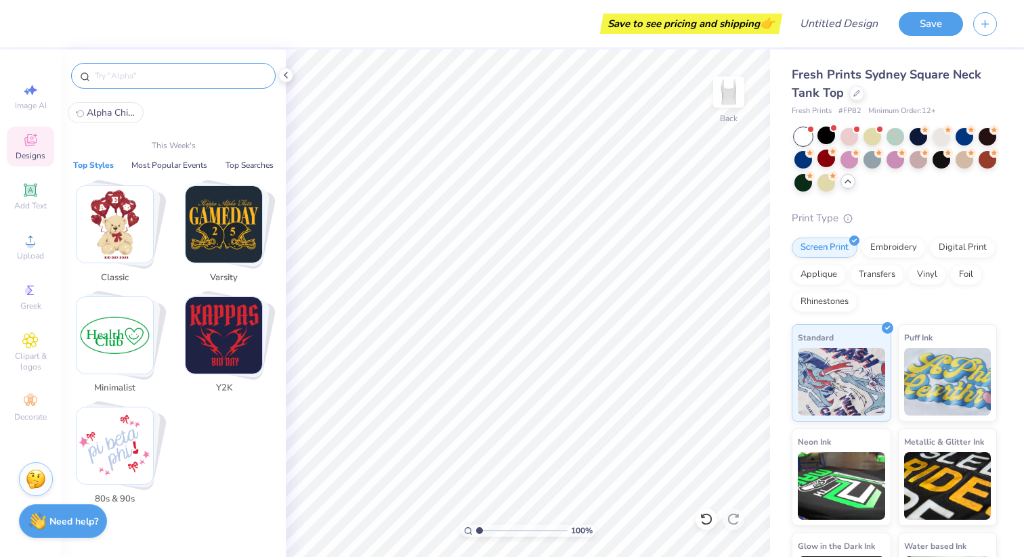
click at [168, 75] on input "text" at bounding box center [179, 76] width 173 height 14
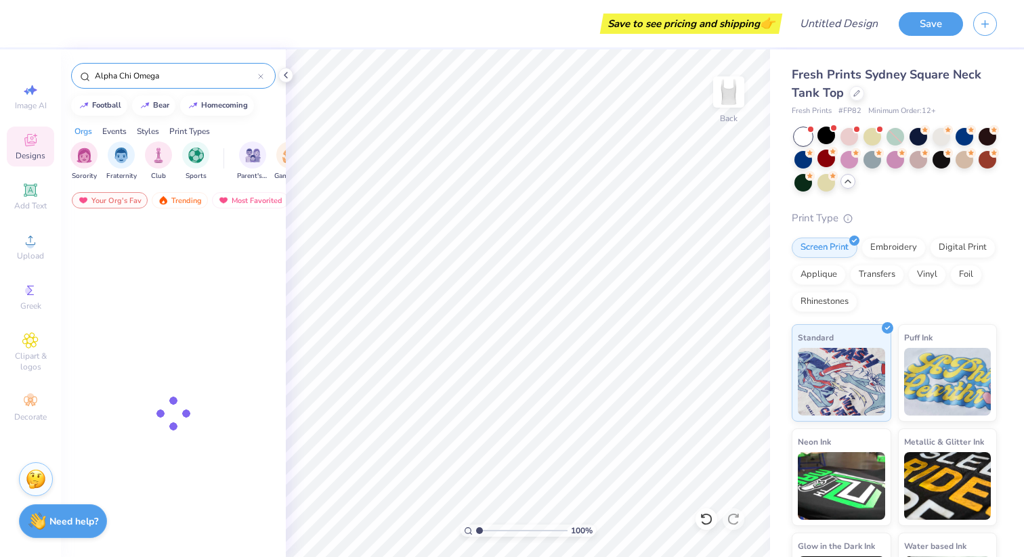
type input "Alpha Chi Omega"
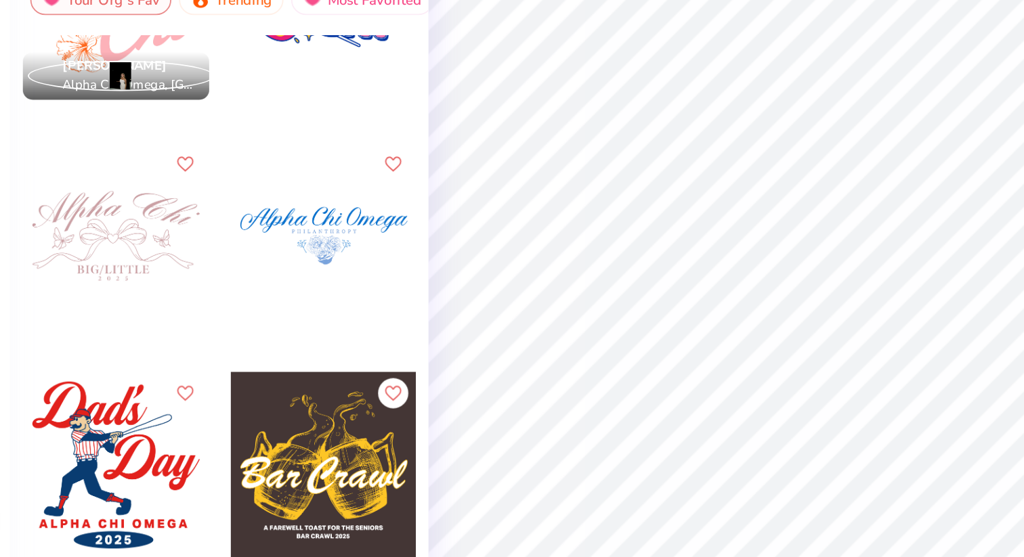
scroll to position [2655, 0]
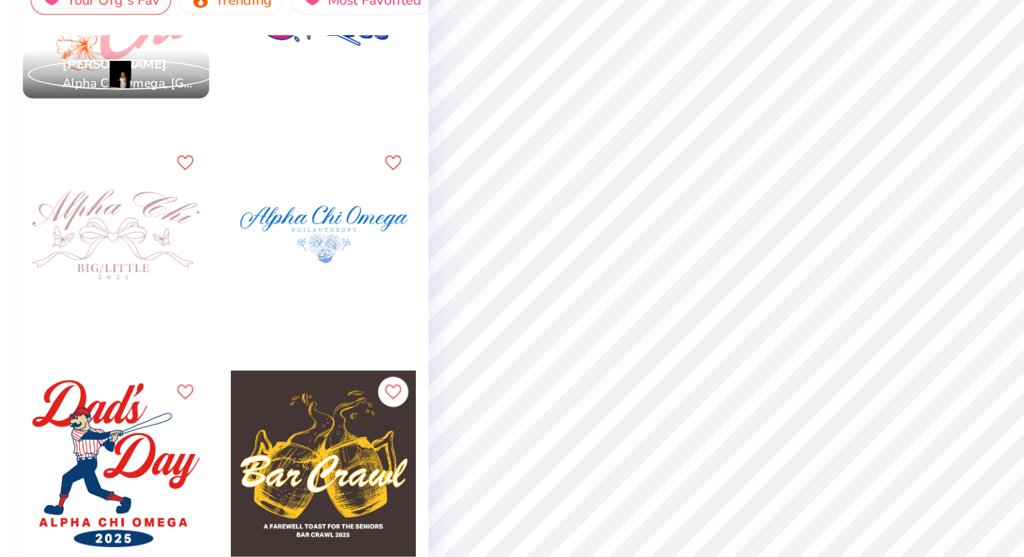
click at [215, 329] on div at bounding box center [229, 326] width 100 height 100
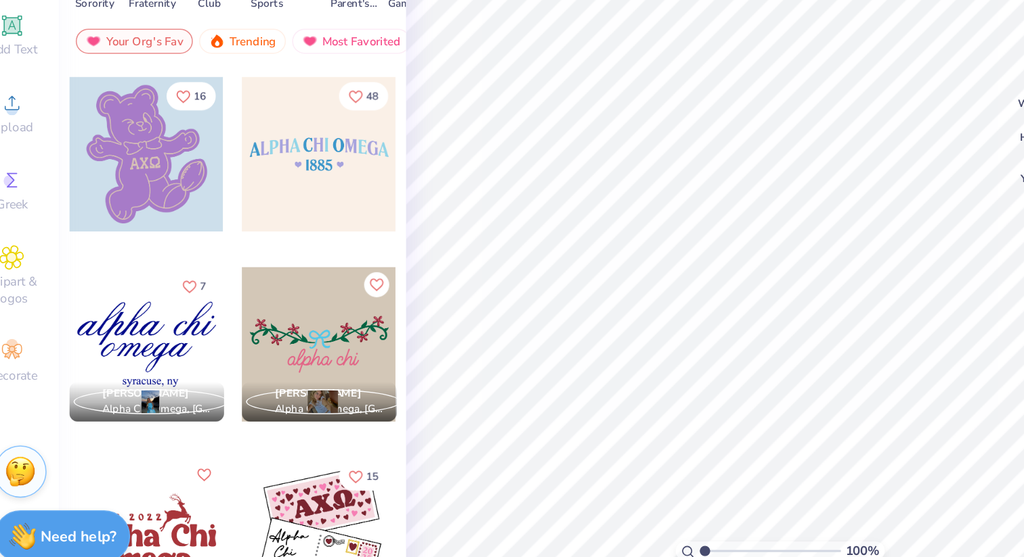
scroll to position [4189, 0]
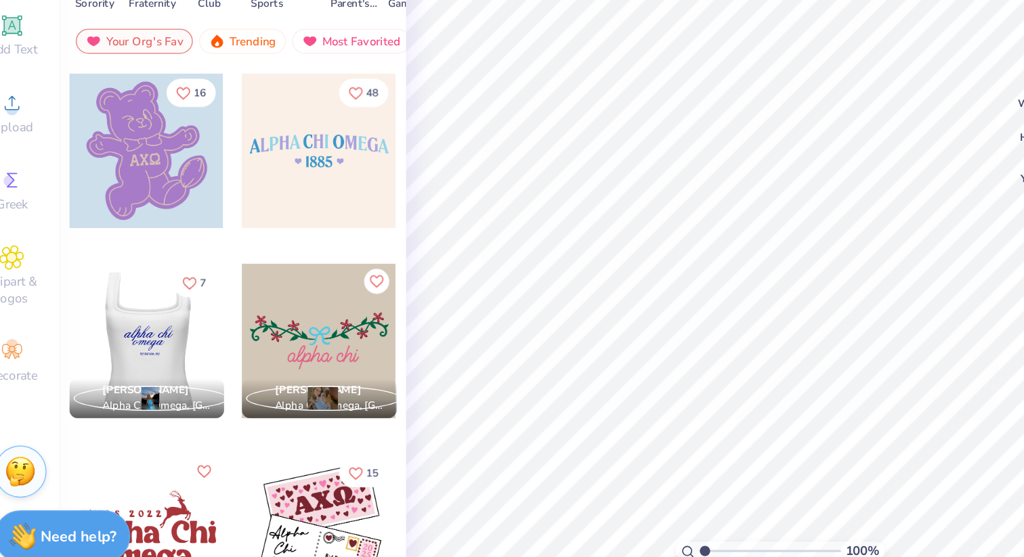
click at [141, 391] on div at bounding box center [117, 395] width 100 height 100
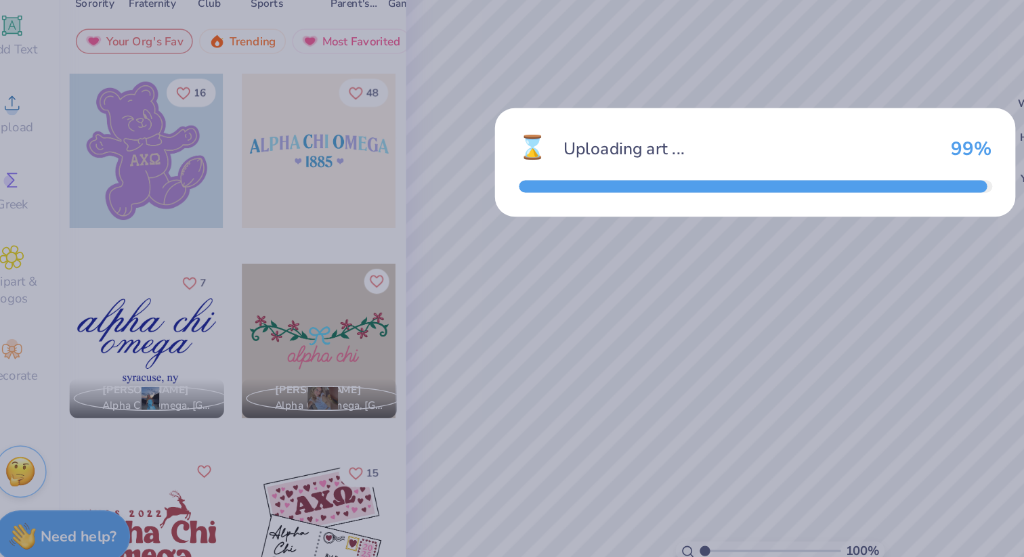
type input "7.00"
type input "4.30"
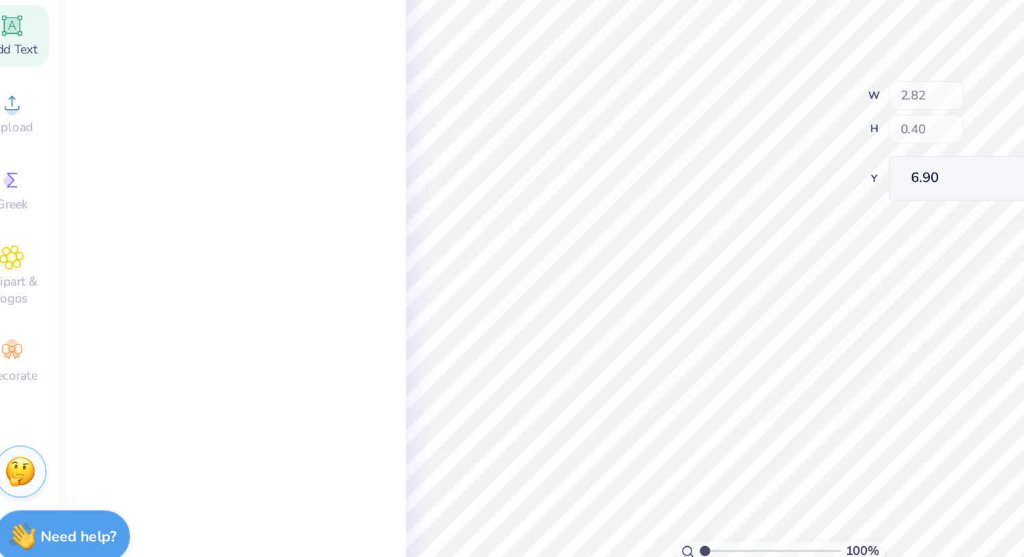
type input "2.82"
type input "0.40"
type input "6.90"
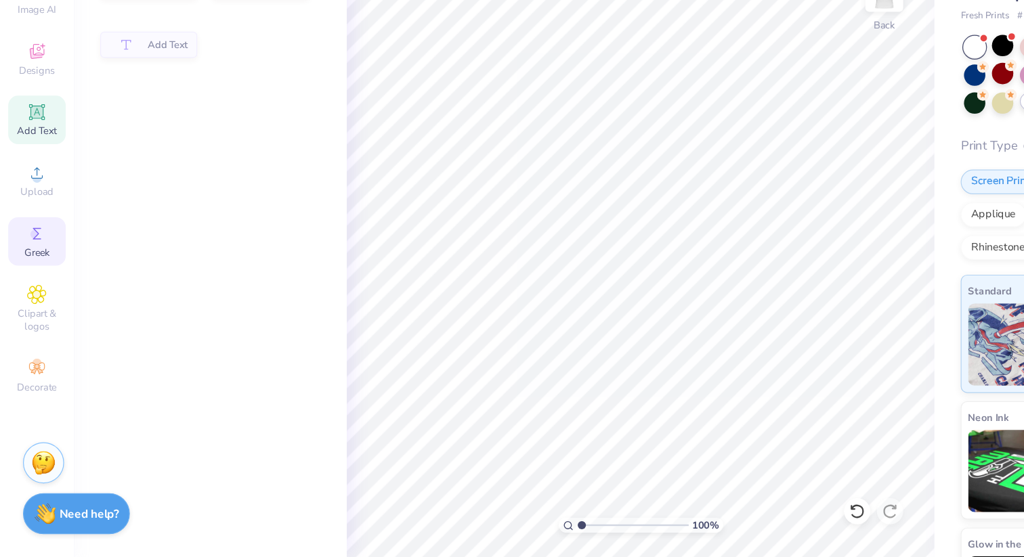
click at [16, 293] on div "Greek" at bounding box center [30, 297] width 47 height 40
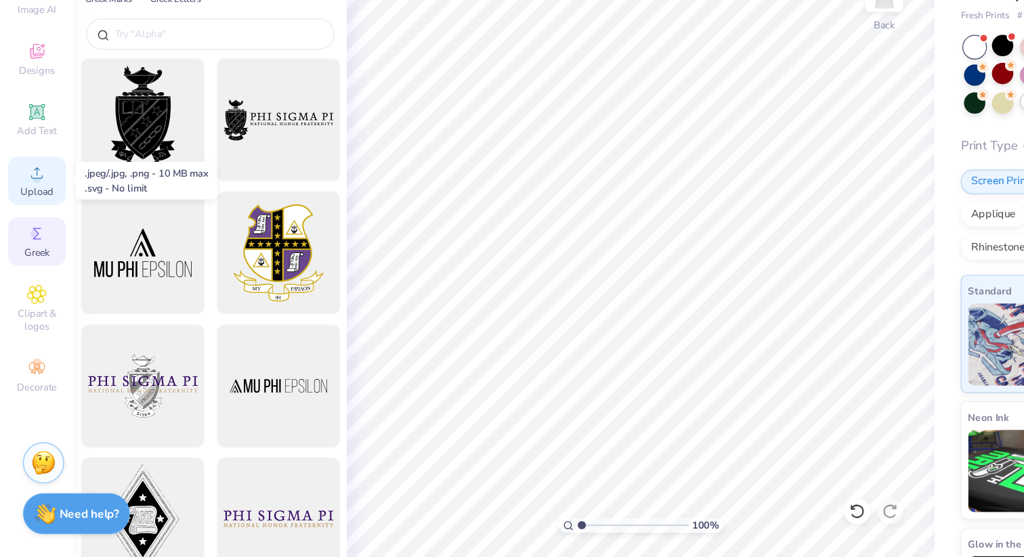
click at [38, 254] on span "Upload" at bounding box center [30, 256] width 27 height 11
click at [30, 191] on icon at bounding box center [30, 190] width 10 height 10
click at [30, 137] on icon at bounding box center [30, 140] width 16 height 16
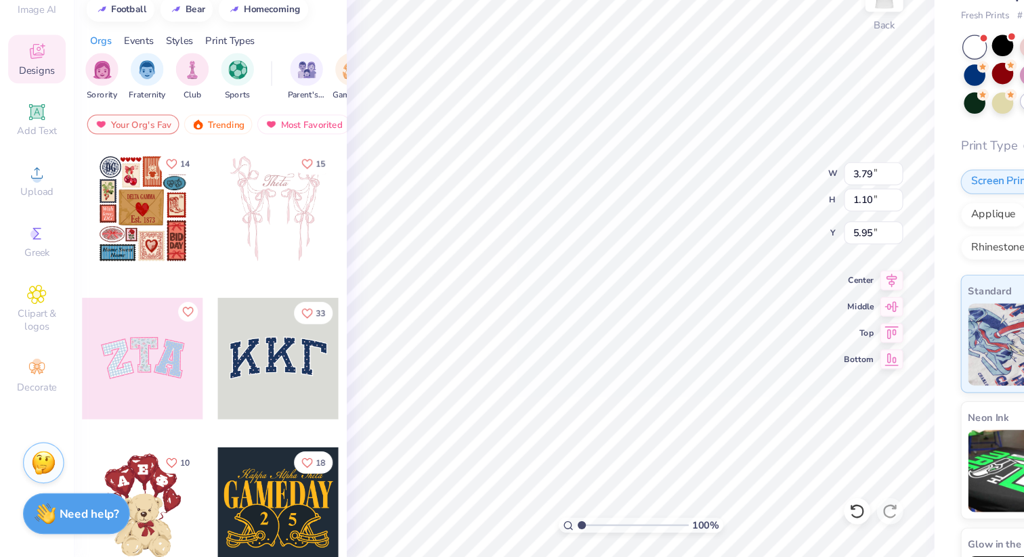
type textarea "TXT"
type textarea "X"
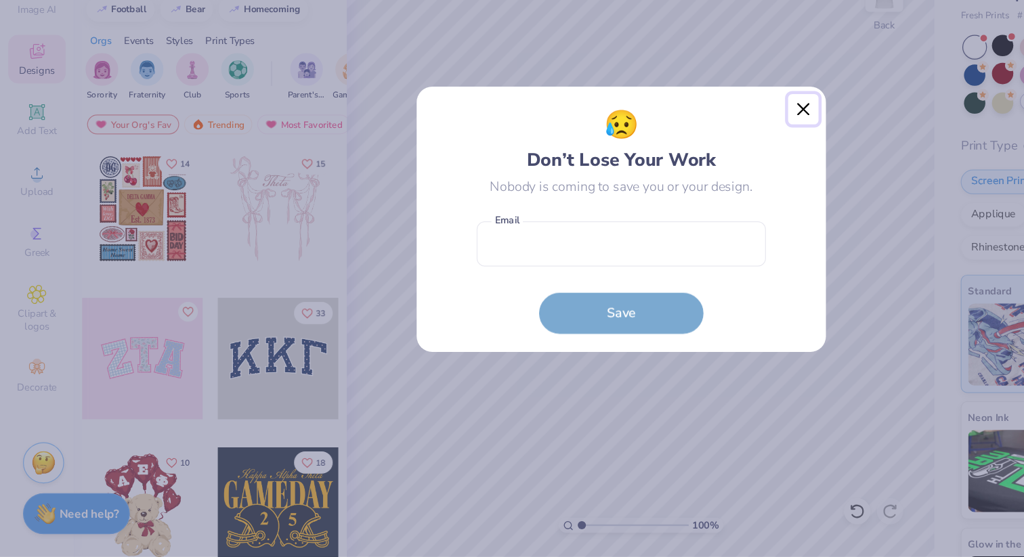
click at [664, 192] on button "Close" at bounding box center [662, 188] width 26 height 26
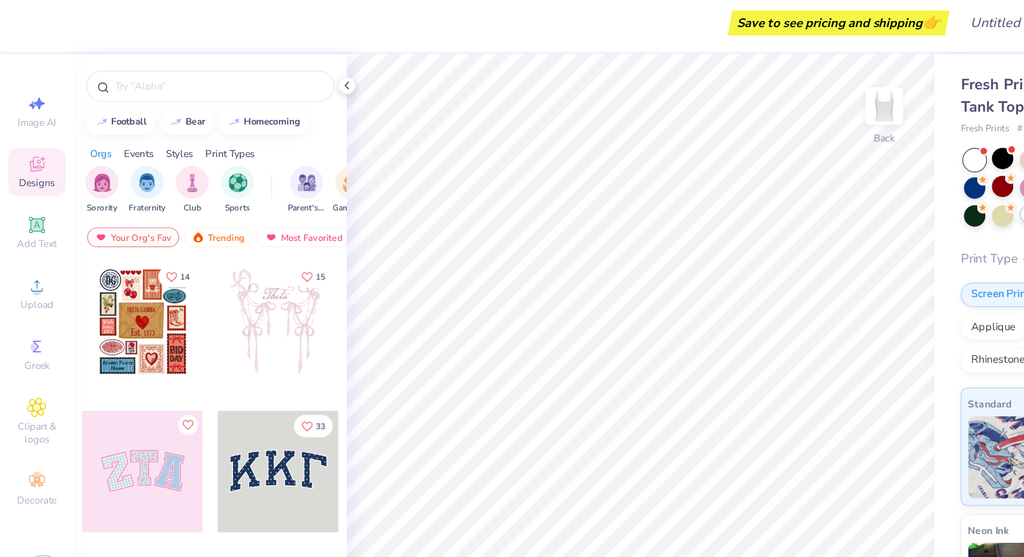
click at [124, 131] on div "Events" at bounding box center [114, 131] width 24 height 12
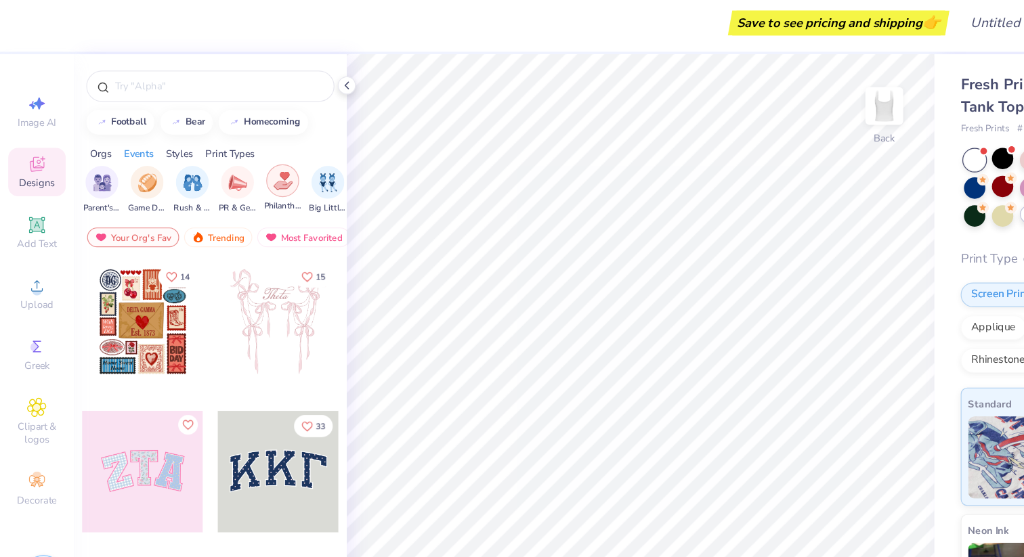
click at [232, 154] on img "filter for Philanthropy" at bounding box center [234, 154] width 16 height 16
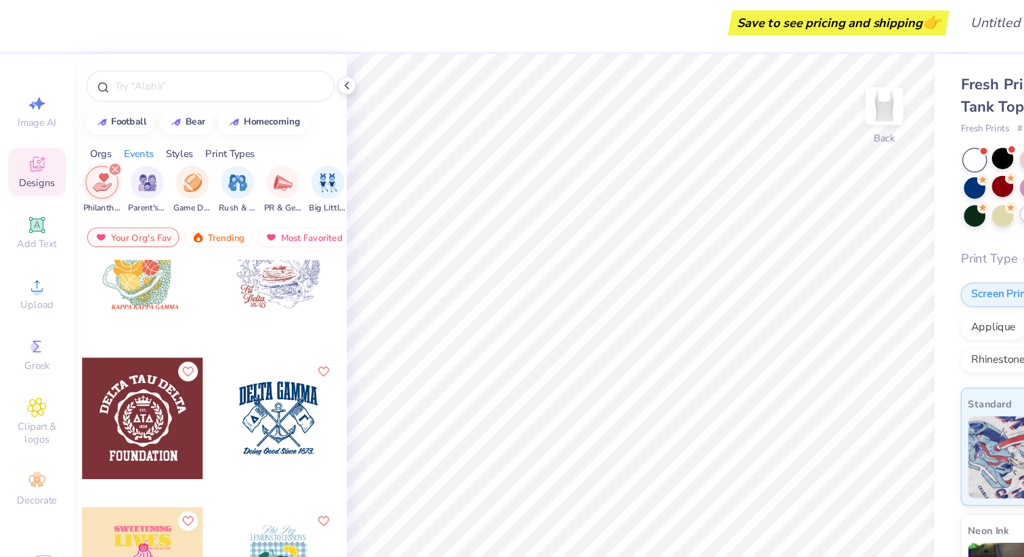
scroll to position [3127, 0]
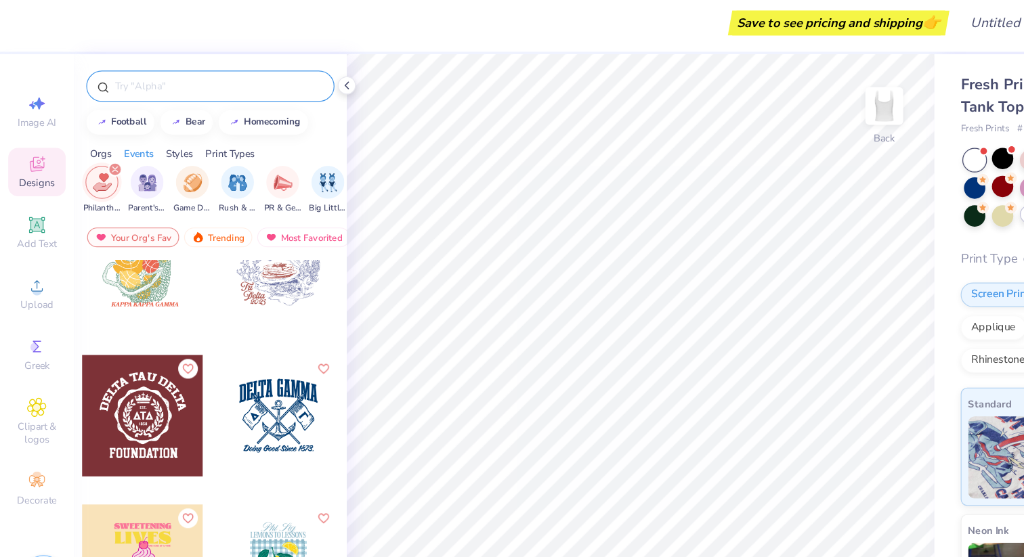
click at [168, 87] on div at bounding box center [173, 76] width 205 height 26
click at [157, 76] on input "text" at bounding box center [179, 76] width 173 height 14
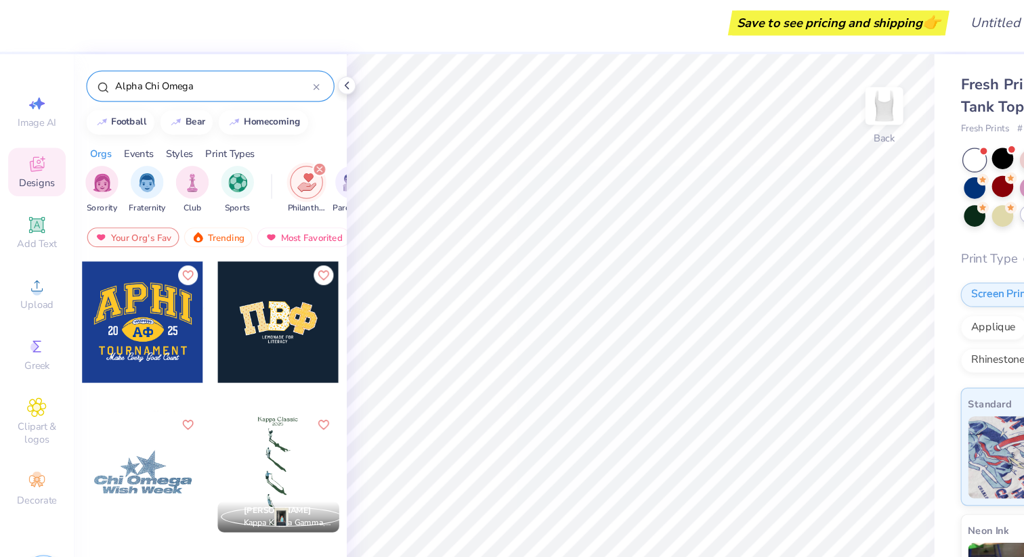
type input "Alpha Chi Omega"
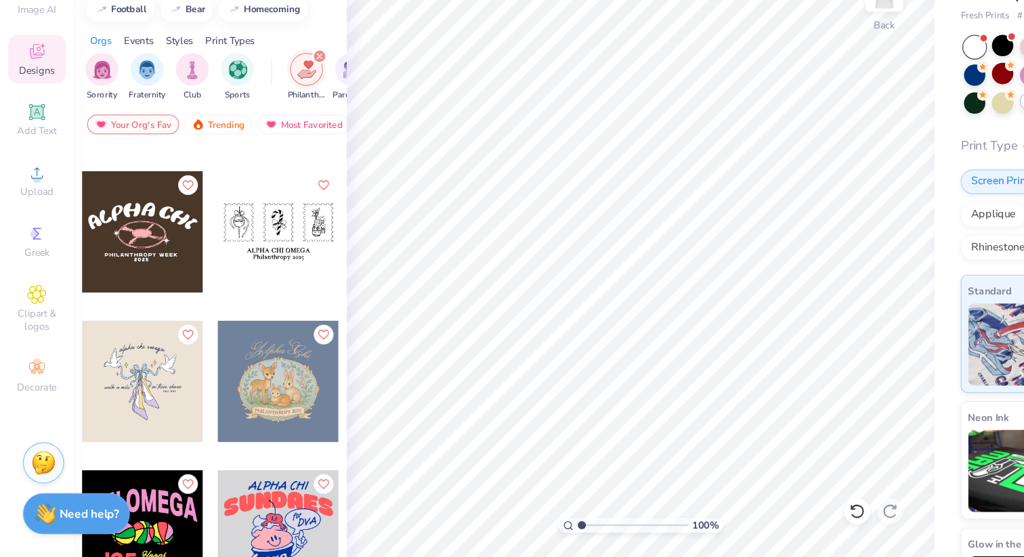
scroll to position [0, 0]
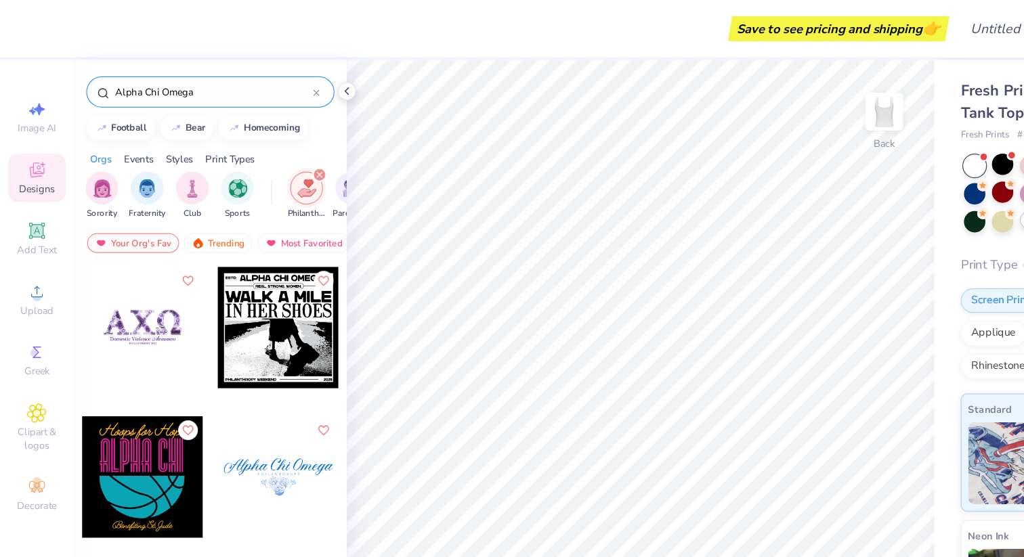
click at [151, 132] on div "Styles" at bounding box center [148, 131] width 22 height 12
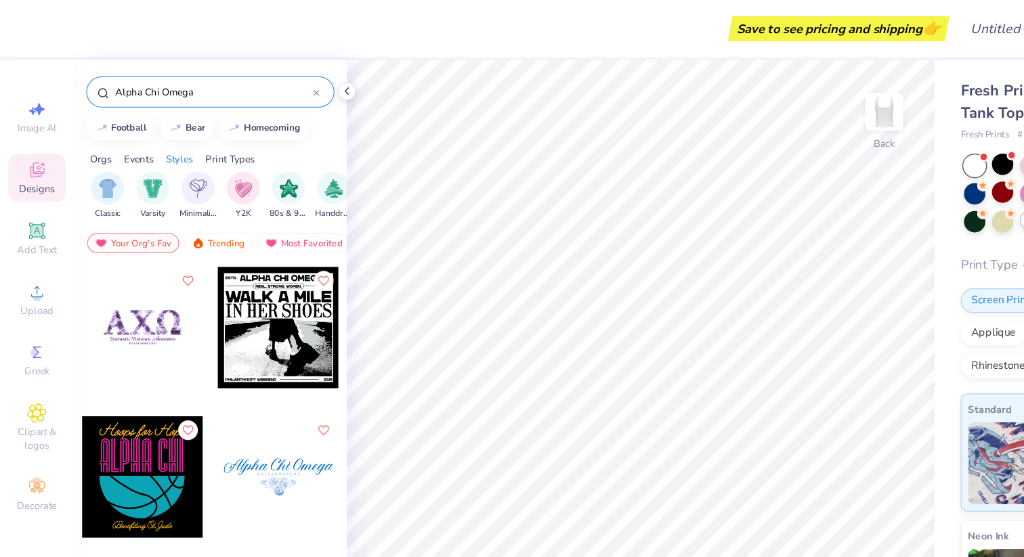
scroll to position [0, 710]
click at [179, 200] on div "Trending" at bounding box center [180, 200] width 56 height 16
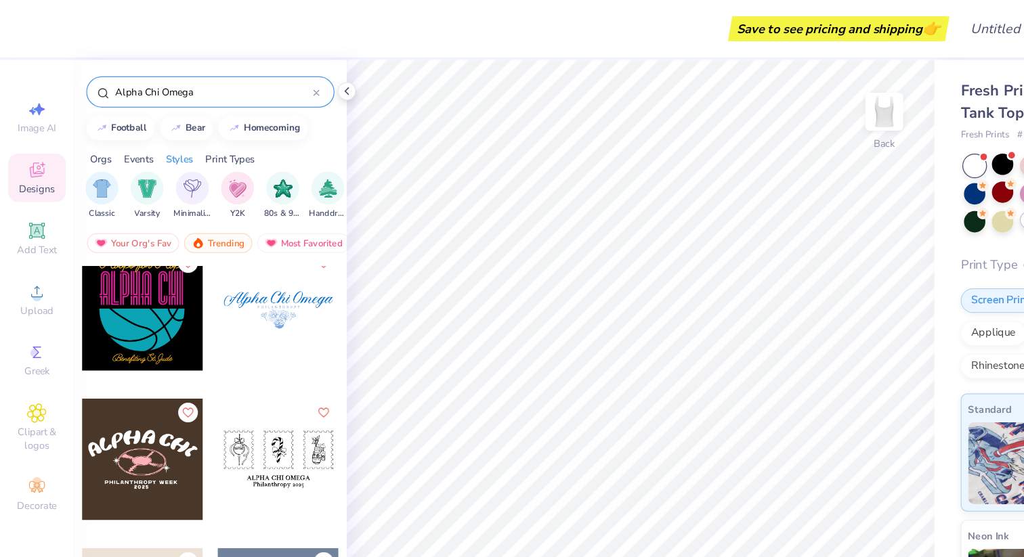
scroll to position [228, 0]
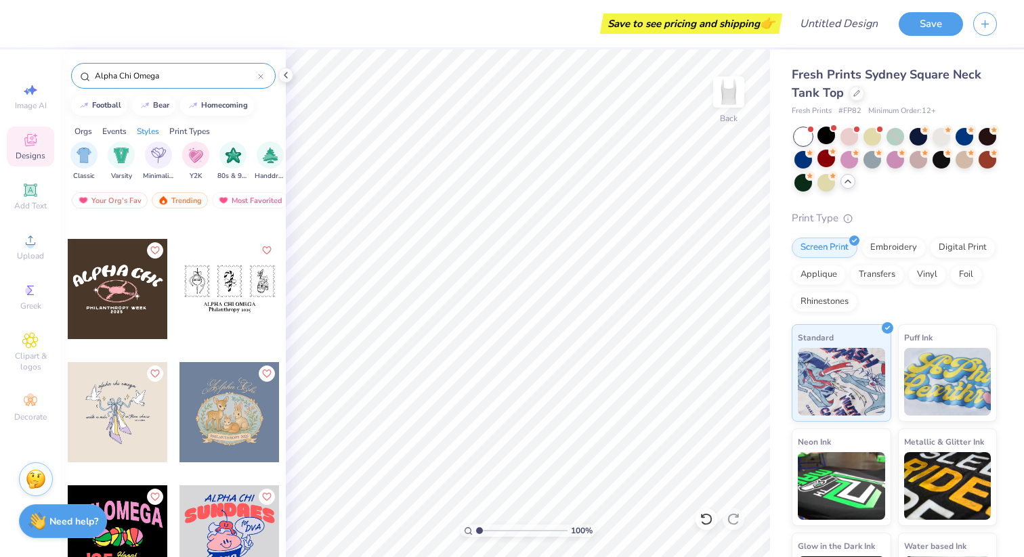
click at [177, 79] on input "Alpha Chi Omega" at bounding box center [175, 76] width 165 height 14
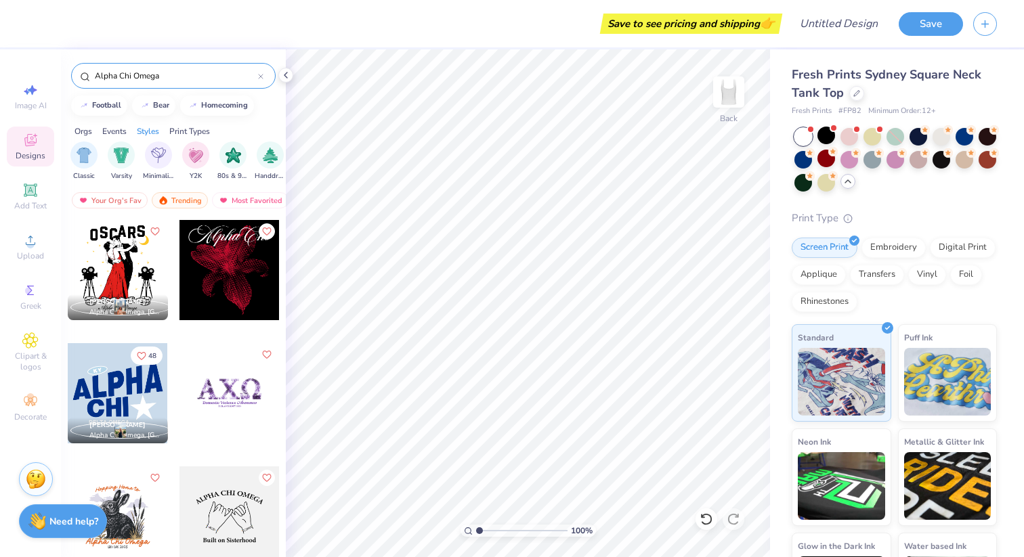
click at [177, 79] on input "Alpha Chi Omega" at bounding box center [175, 76] width 165 height 14
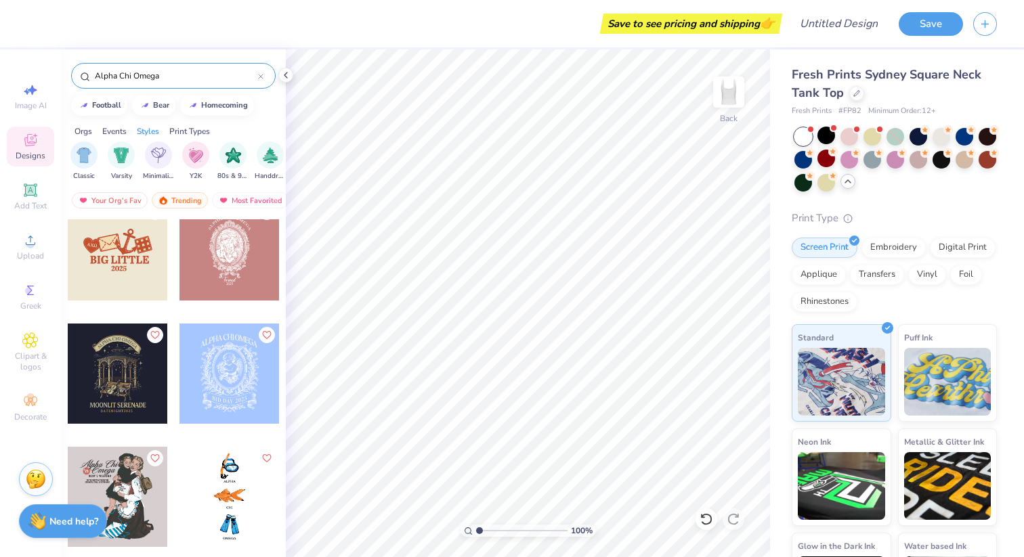
scroll to position [1377, 0]
